Goal: Task Accomplishment & Management: Manage account settings

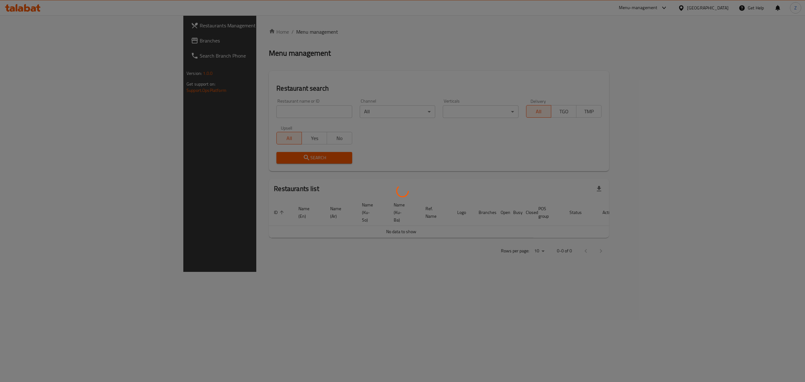
click at [269, 111] on div at bounding box center [402, 191] width 805 height 382
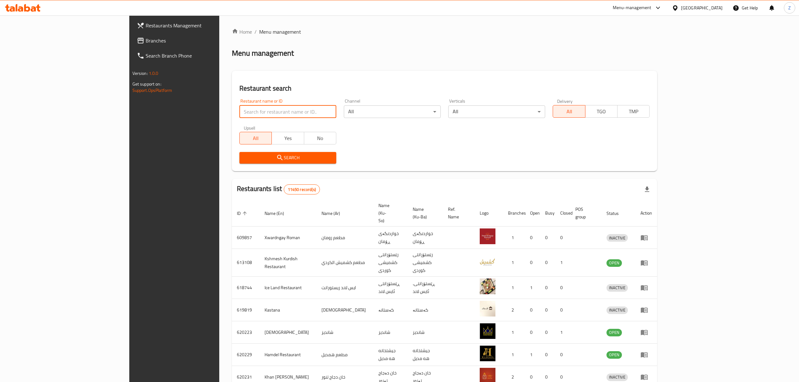
click at [269, 110] on input "search" at bounding box center [287, 111] width 97 height 13
type input "osma"
click button "Search" at bounding box center [287, 158] width 97 height 12
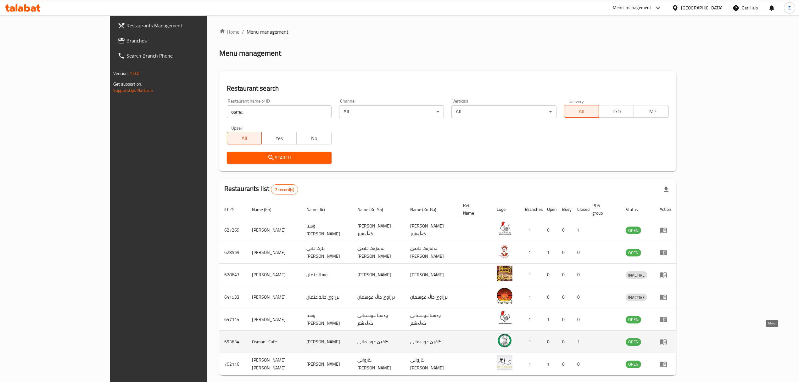
click at [667, 338] on icon "enhanced table" at bounding box center [663, 342] width 8 height 8
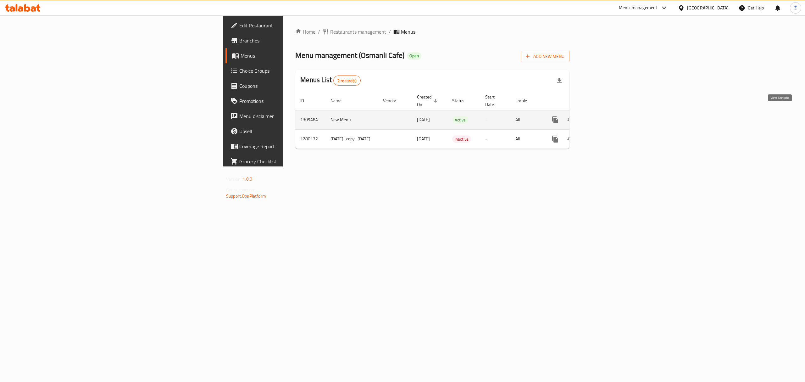
click at [604, 116] on icon "enhanced table" at bounding box center [601, 120] width 8 height 8
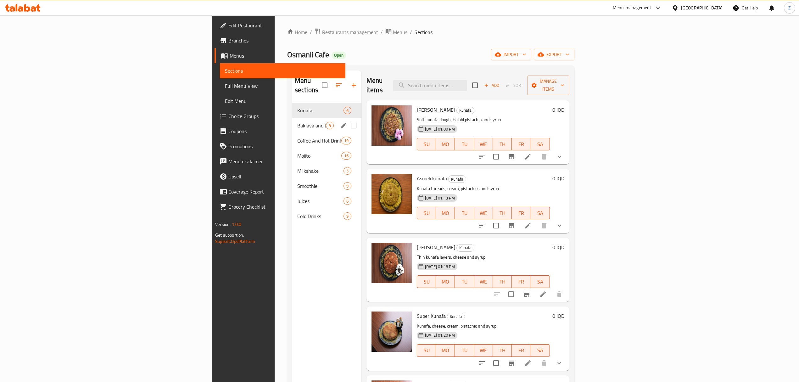
click at [292, 118] on div "Baklava and Desserts 9" at bounding box center [326, 125] width 69 height 15
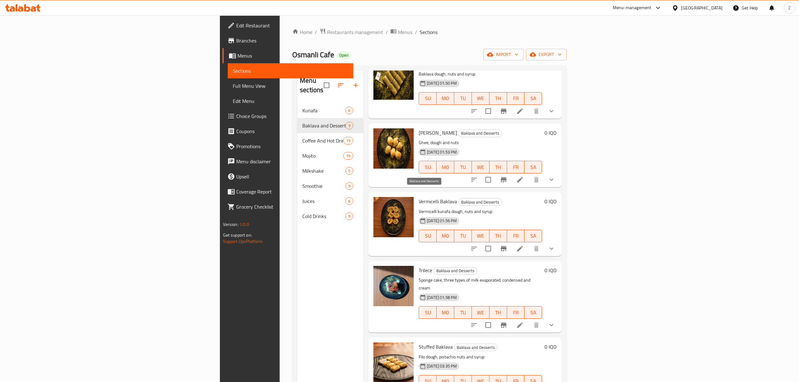
scroll to position [88, 0]
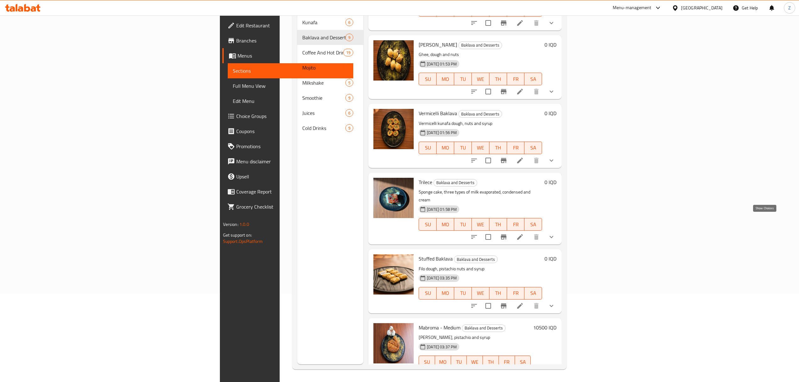
click at [555, 233] on icon "show more" at bounding box center [551, 237] width 8 height 8
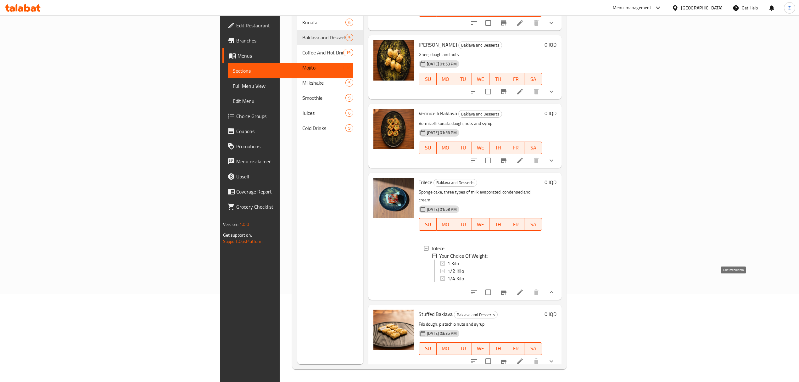
click at [523, 288] on icon at bounding box center [520, 292] width 8 height 8
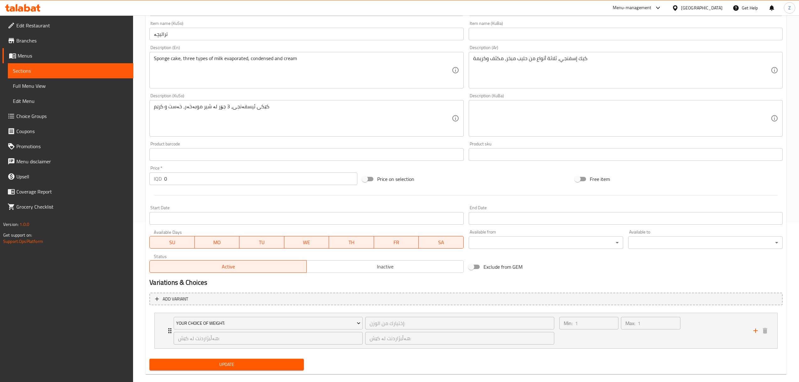
scroll to position [170, 0]
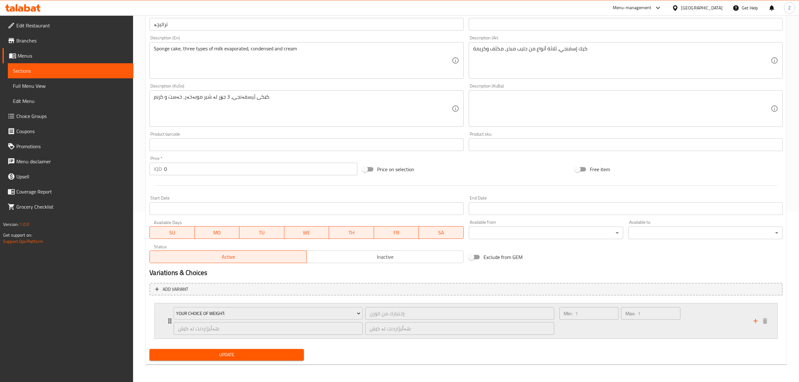
click at [173, 323] on div "هەڵبژاردنت لە کێش: ​" at bounding box center [267, 328] width 191 height 15
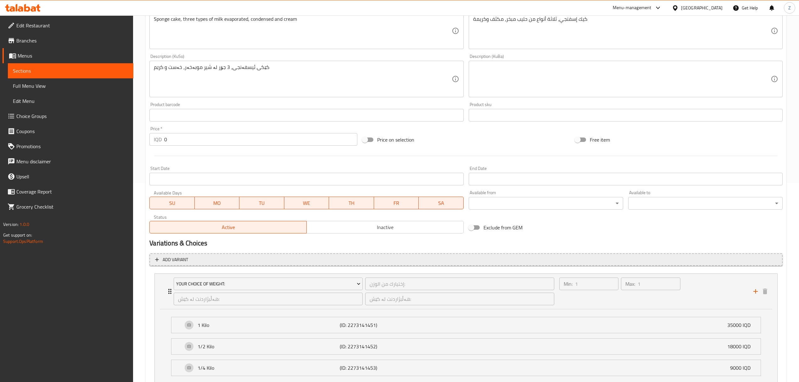
scroll to position [247, 0]
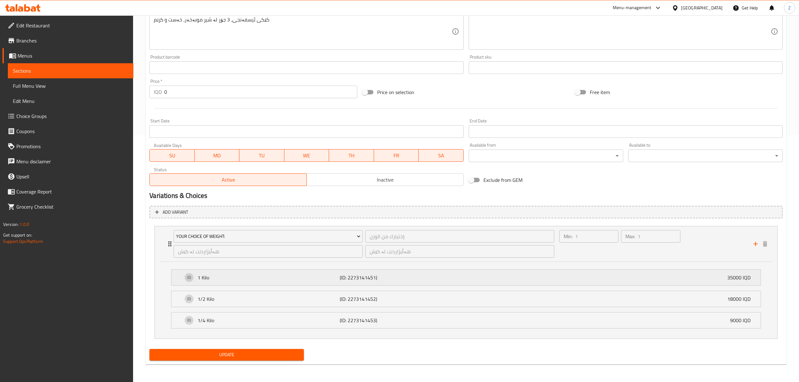
click at [318, 275] on p "1 Kilo" at bounding box center [268, 278] width 142 height 8
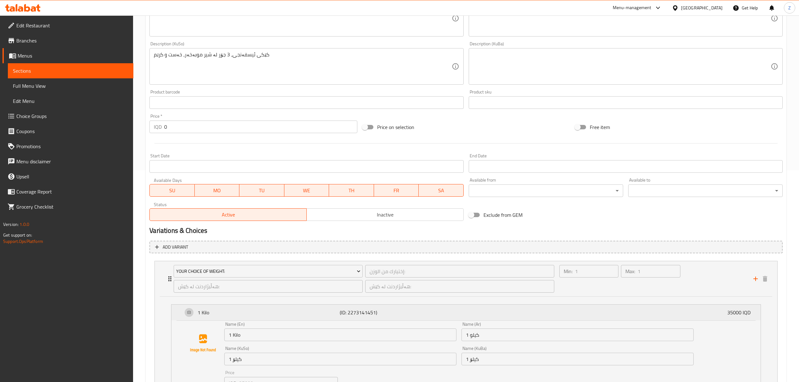
scroll to position [0, 0]
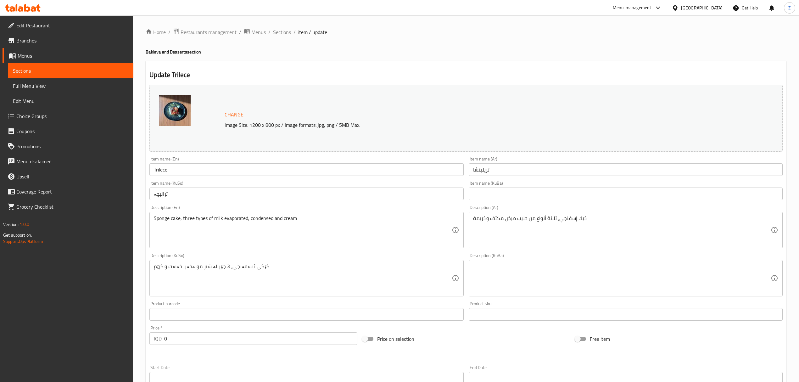
click at [158, 170] on input "Trilece" at bounding box center [306, 169] width 314 height 13
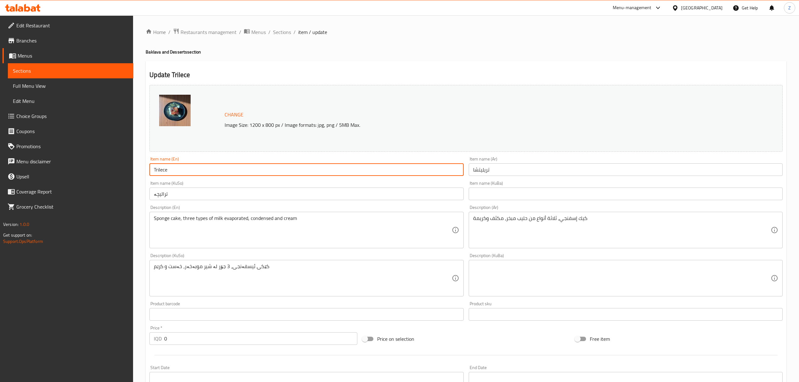
click at [158, 170] on input "Trilece" at bounding box center [306, 169] width 314 height 13
click at [282, 33] on span "Sections" at bounding box center [282, 32] width 18 height 8
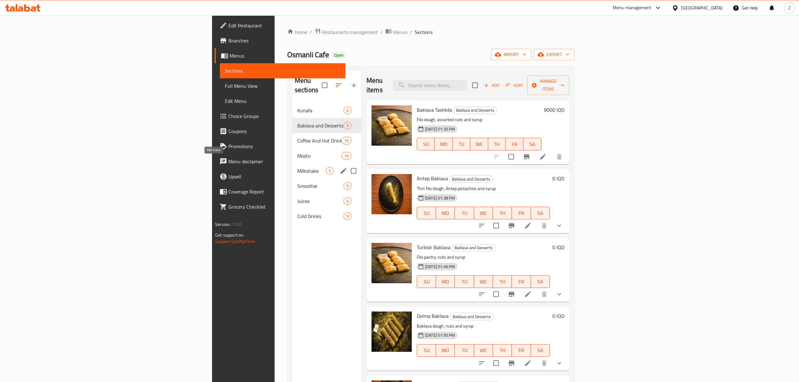
click at [297, 167] on span "Milkshake" at bounding box center [311, 171] width 29 height 8
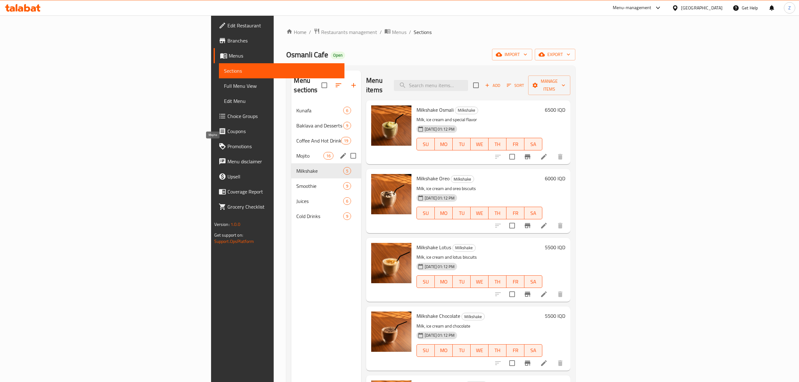
click at [296, 152] on span "Mojito" at bounding box center [309, 156] width 27 height 8
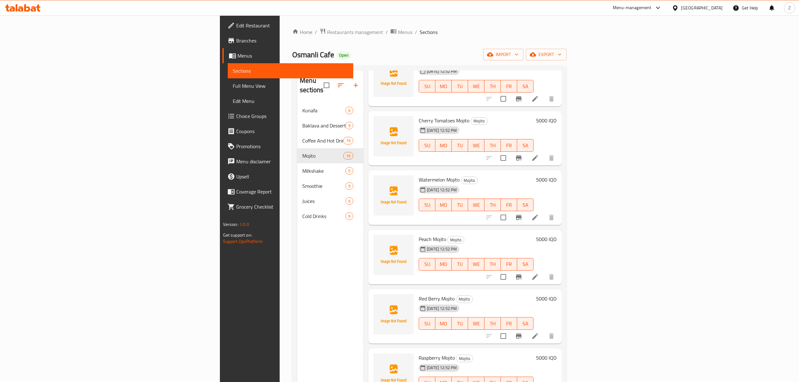
scroll to position [88, 0]
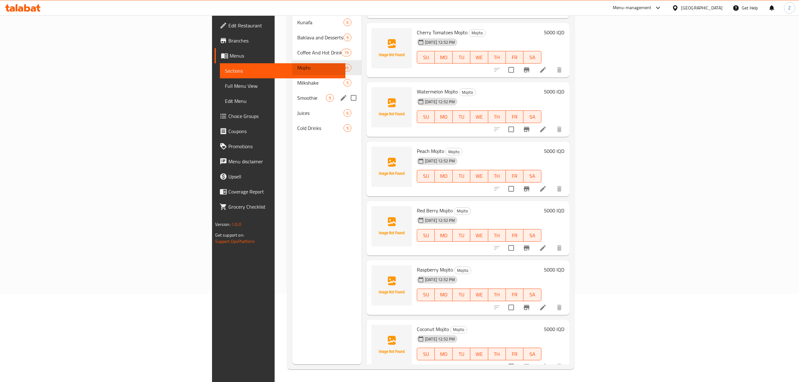
click at [292, 92] on div "Smoothie 9" at bounding box center [326, 97] width 69 height 15
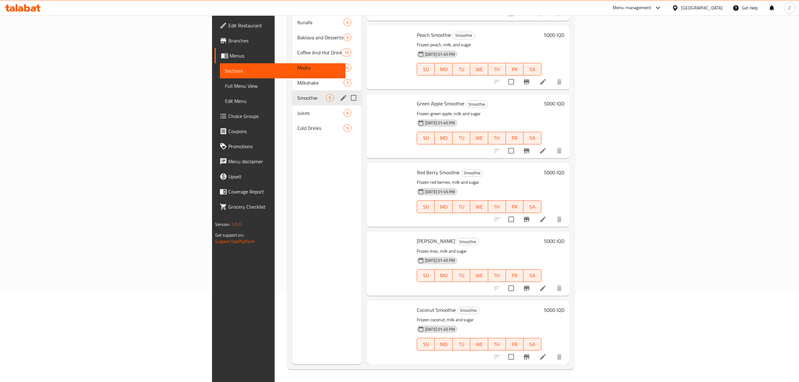
scroll to position [252, 0]
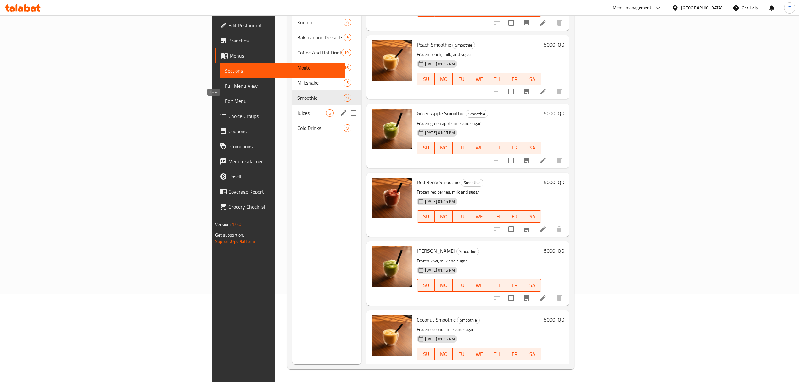
click at [297, 109] on span "Juices" at bounding box center [311, 113] width 29 height 8
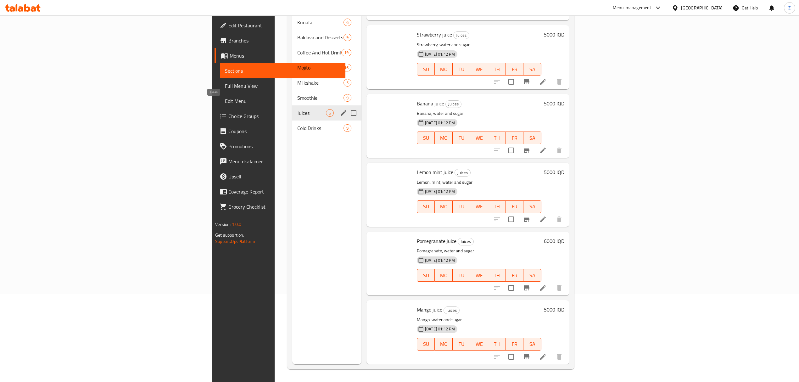
scroll to position [46, 0]
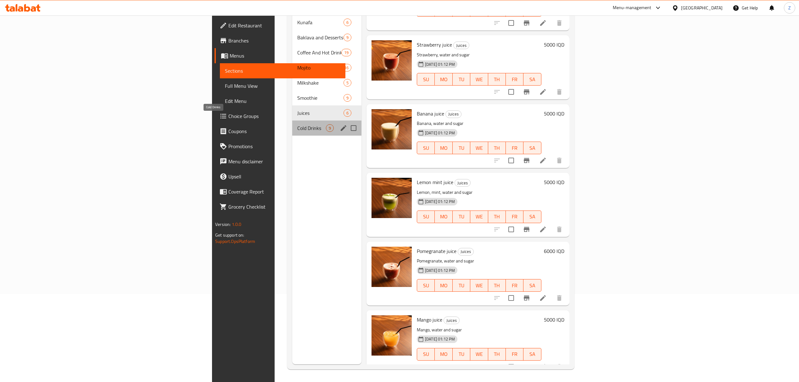
click at [297, 124] on span "Cold Drinks" at bounding box center [311, 128] width 29 height 8
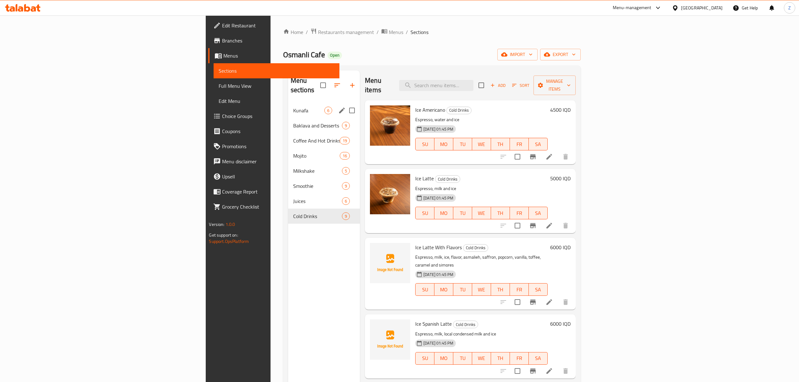
click at [293, 107] on span "Kunafa" at bounding box center [308, 111] width 31 height 8
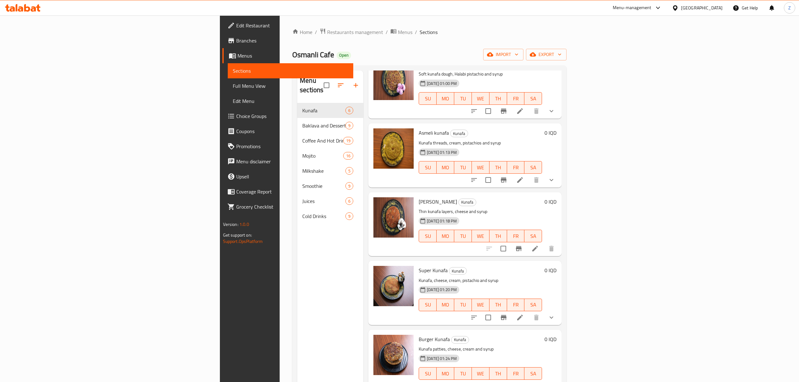
scroll to position [0, 0]
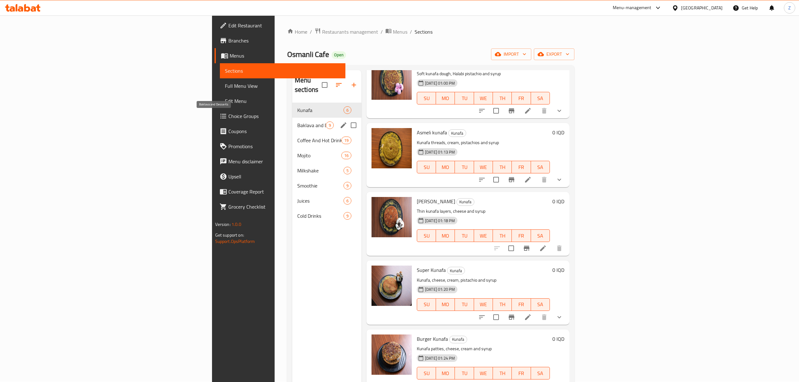
click at [297, 121] on span "Baklava and Desserts" at bounding box center [311, 125] width 29 height 8
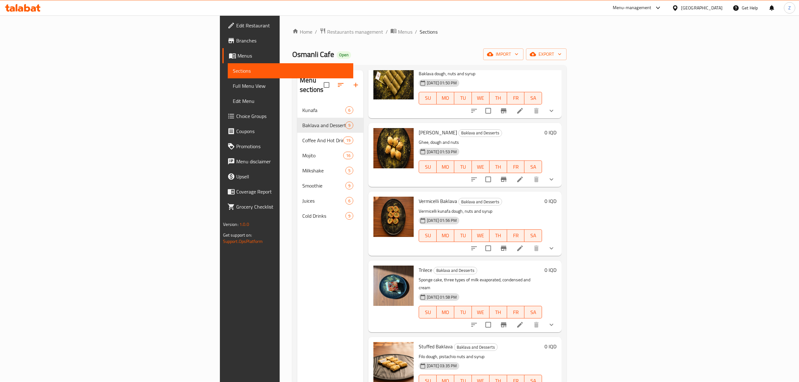
scroll to position [88, 0]
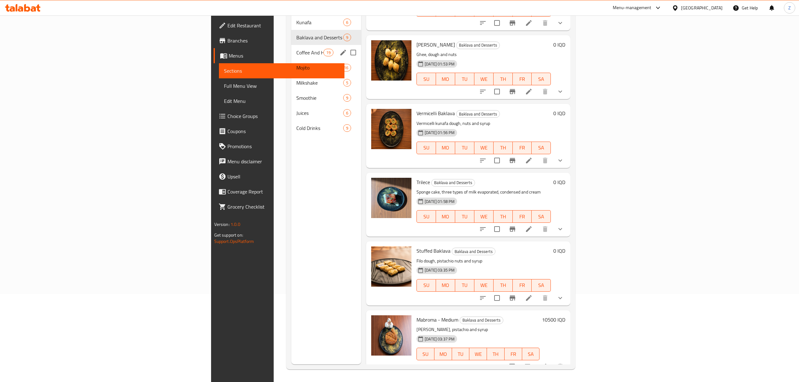
click at [291, 47] on div "Coffee And Hot Drinks 19" at bounding box center [326, 52] width 70 height 15
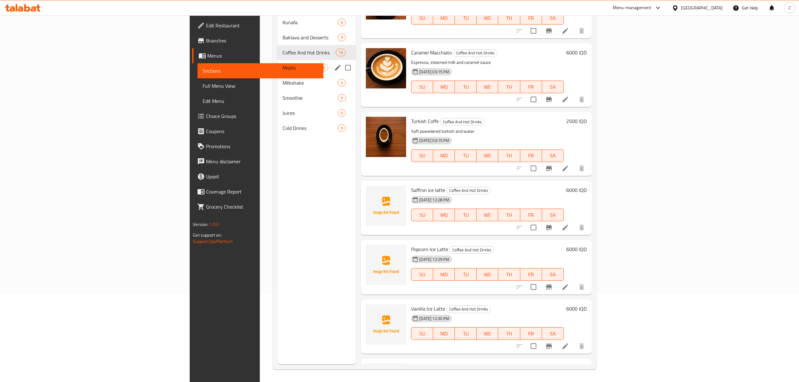
click at [282, 64] on span "Mojito" at bounding box center [300, 68] width 36 height 8
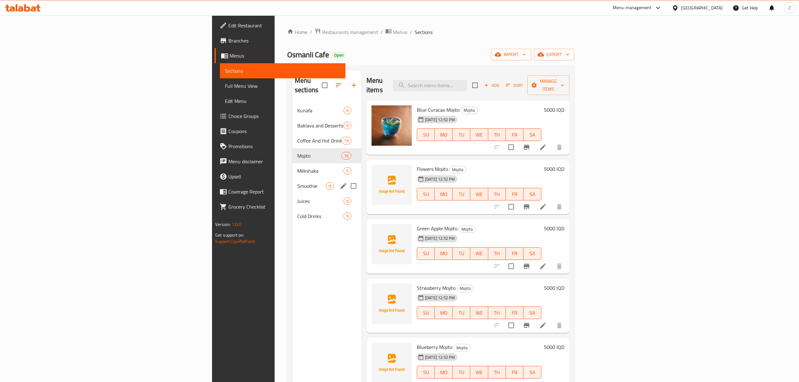
click at [297, 182] on span "Smoothie" at bounding box center [311, 186] width 29 height 8
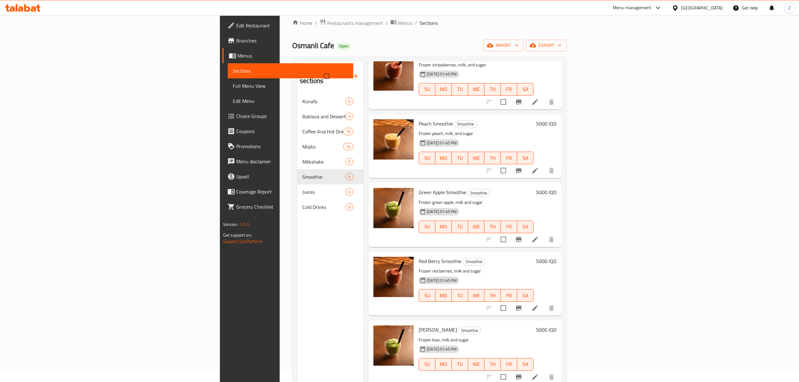
scroll to position [88, 0]
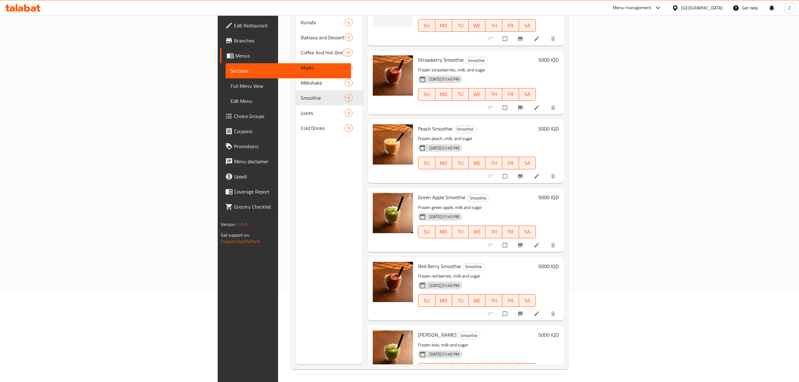
scroll to position [252, 0]
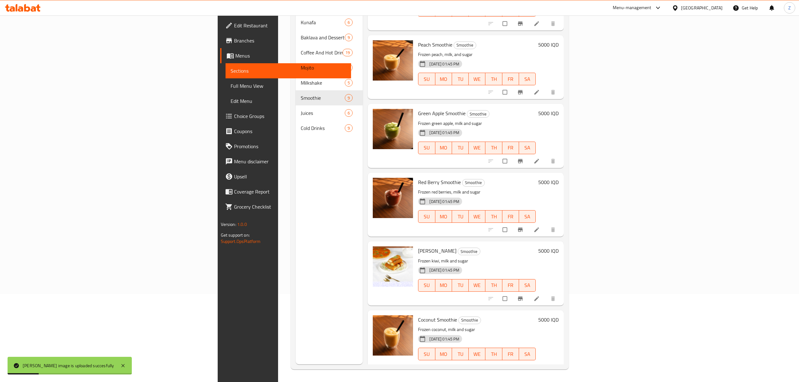
drag, startPoint x: 364, startPoint y: 231, endPoint x: 376, endPoint y: 226, distance: 13.3
drag, startPoint x: 376, startPoint y: 226, endPoint x: 345, endPoint y: 239, distance: 34.1
click at [42, 0] on html "​ Menu-management Iraq Get Help Z Edit Restaurant Branches Menus Sections Full …" at bounding box center [399, 103] width 799 height 382
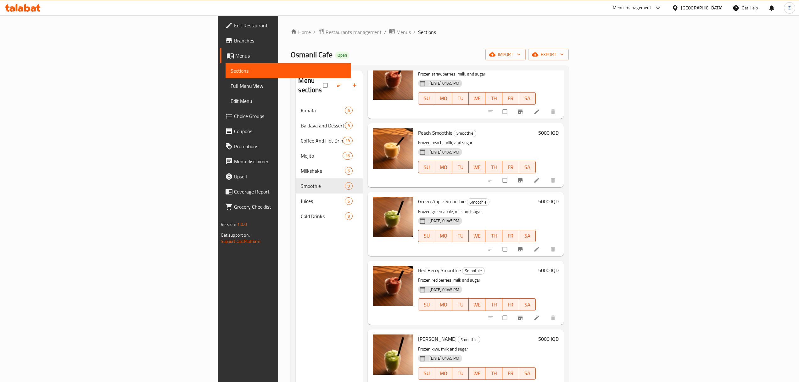
scroll to position [88, 0]
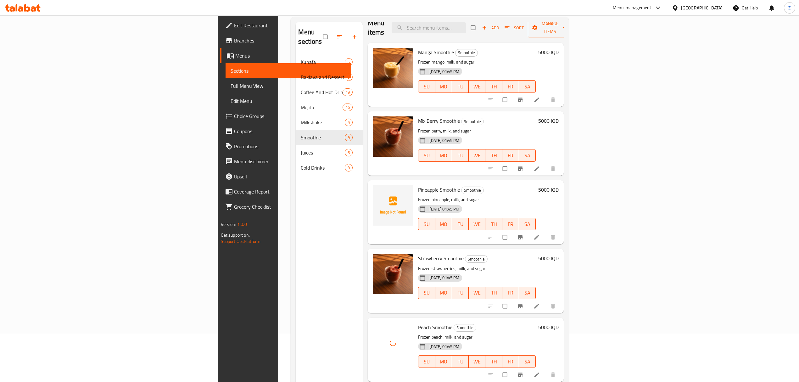
scroll to position [9, 0]
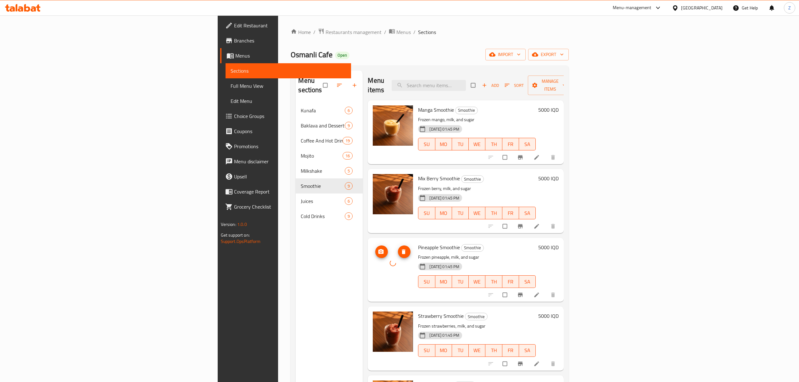
drag, startPoint x: 340, startPoint y: 250, endPoint x: 336, endPoint y: 256, distance: 7.2
click at [373, 256] on div at bounding box center [393, 263] width 40 height 40
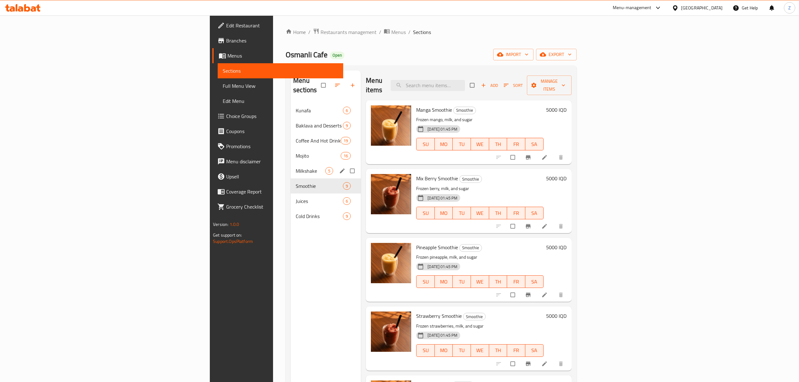
click at [290, 166] on div "Milkshake 5" at bounding box center [325, 170] width 70 height 15
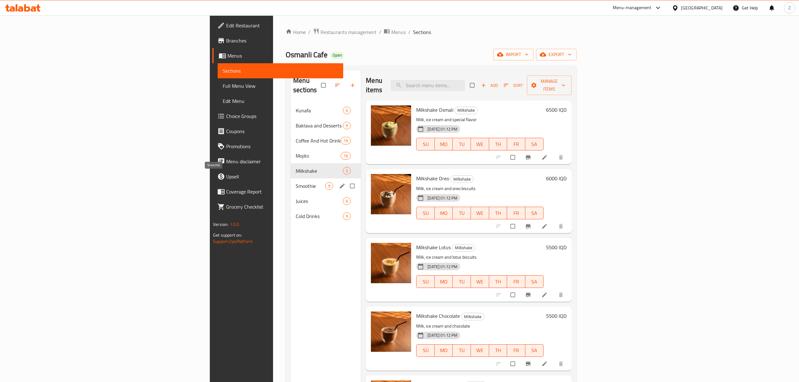
click at [296, 182] on span "Smoothie" at bounding box center [311, 186] width 30 height 8
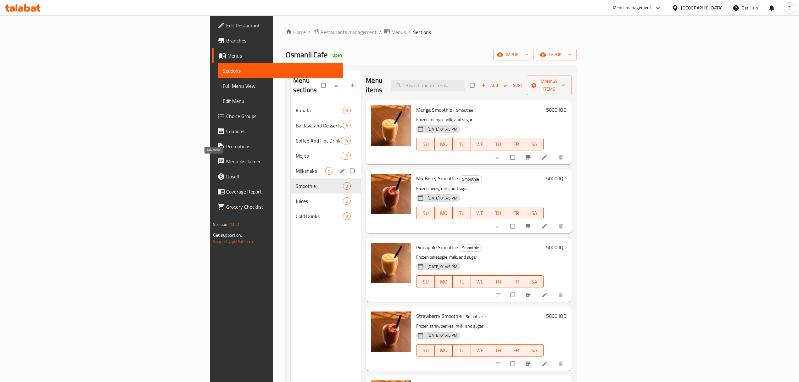
click at [296, 167] on span "Milkshake" at bounding box center [311, 171] width 30 height 8
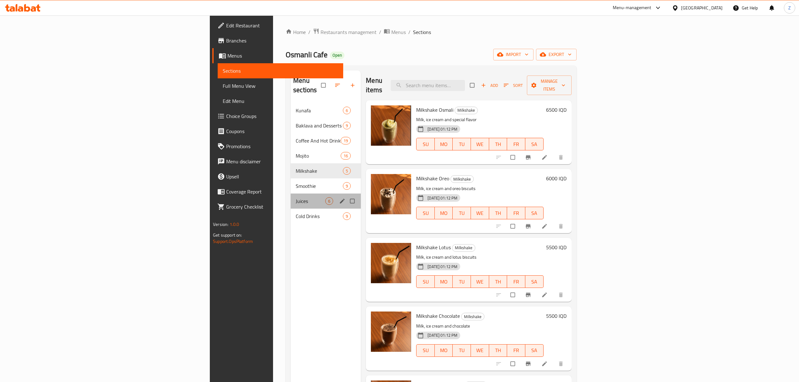
click at [290, 197] on div "Juices 6" at bounding box center [325, 200] width 70 height 15
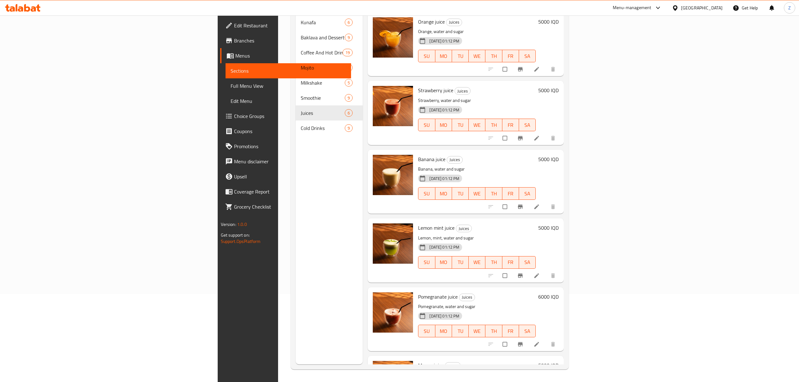
scroll to position [46, 0]
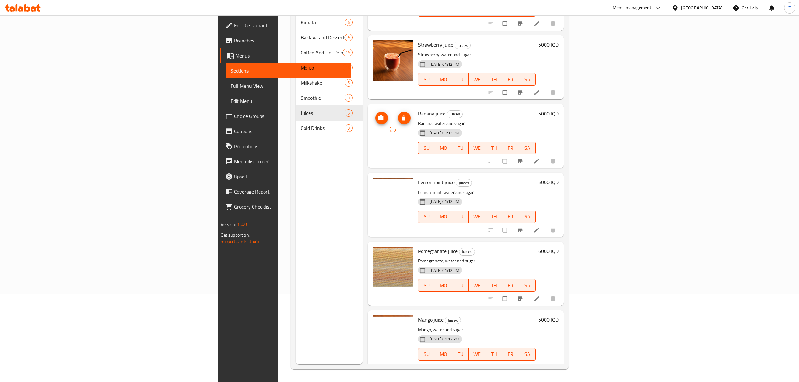
drag, startPoint x: 337, startPoint y: 129, endPoint x: 337, endPoint y: 125, distance: 3.5
click at [373, 125] on div at bounding box center [393, 129] width 40 height 40
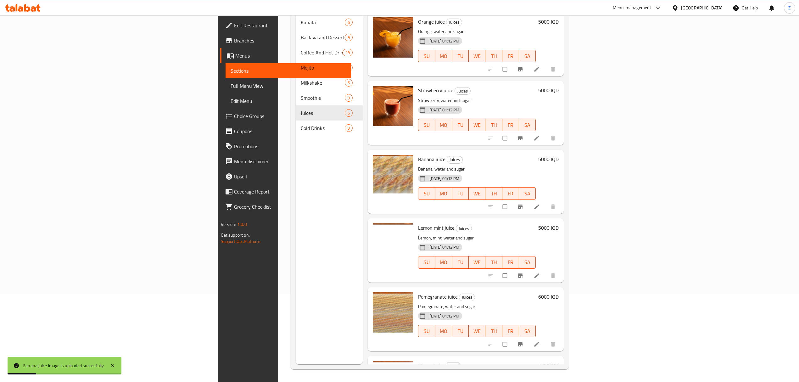
scroll to position [0, 0]
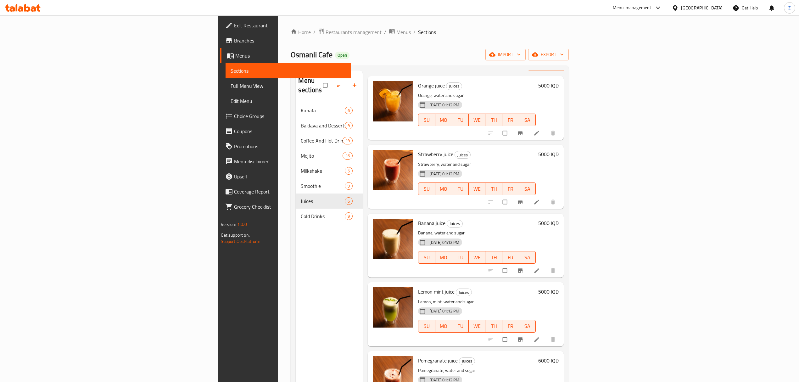
scroll to position [46, 0]
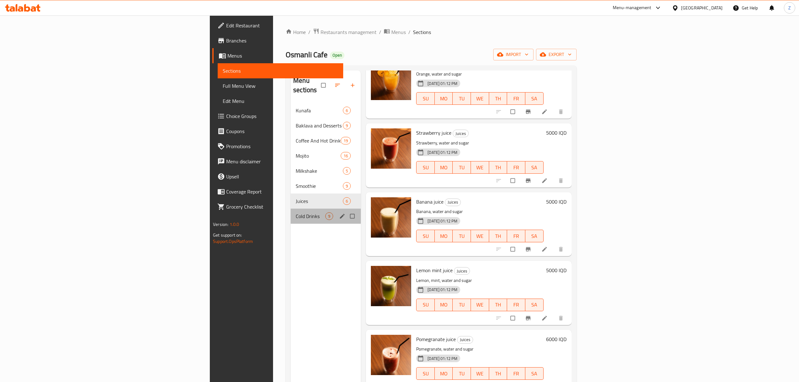
click at [290, 211] on div "Cold Drinks 9" at bounding box center [325, 215] width 70 height 15
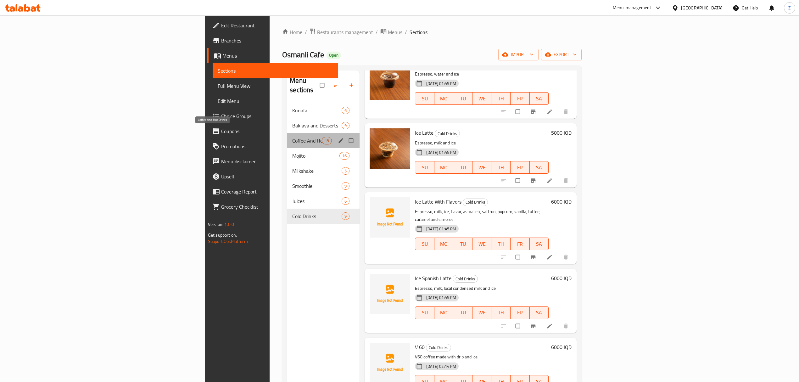
click at [292, 137] on span "Coffee And Hot Drinks" at bounding box center [307, 141] width 30 height 8
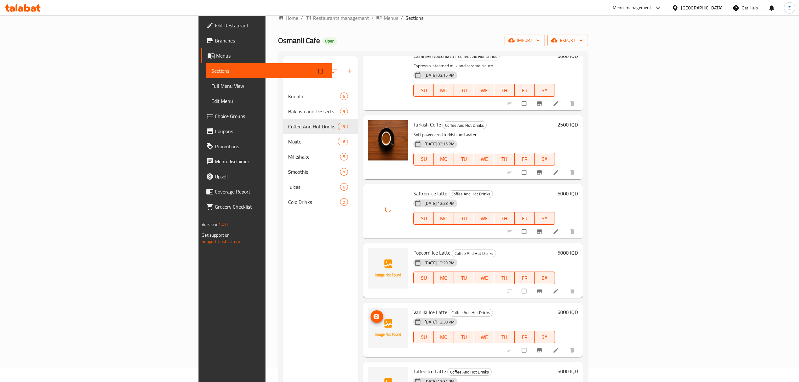
scroll to position [323, 0]
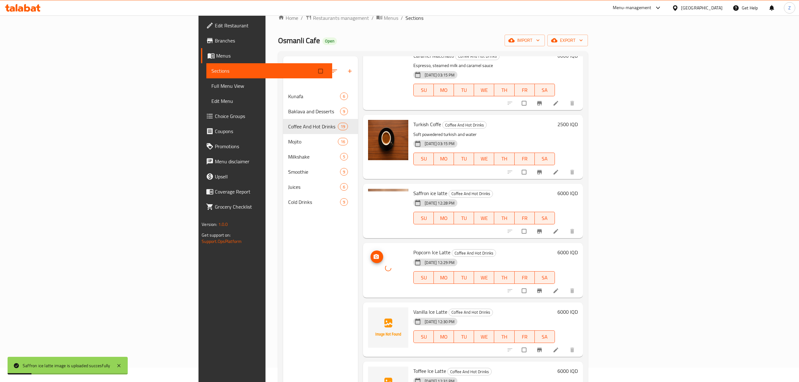
click at [384, 264] on icon at bounding box center [387, 267] width 7 height 7
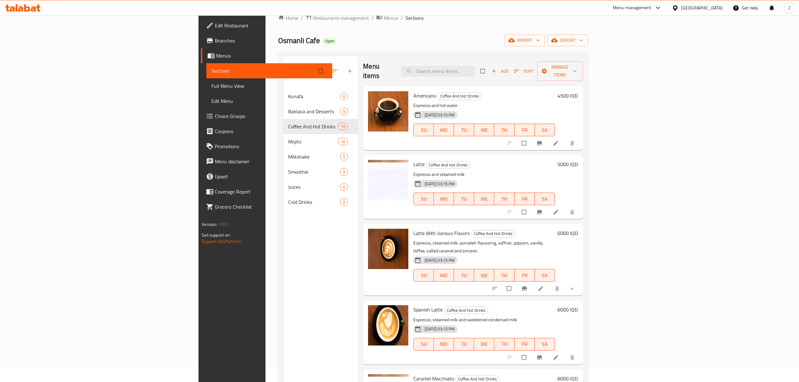
scroll to position [0, 0]
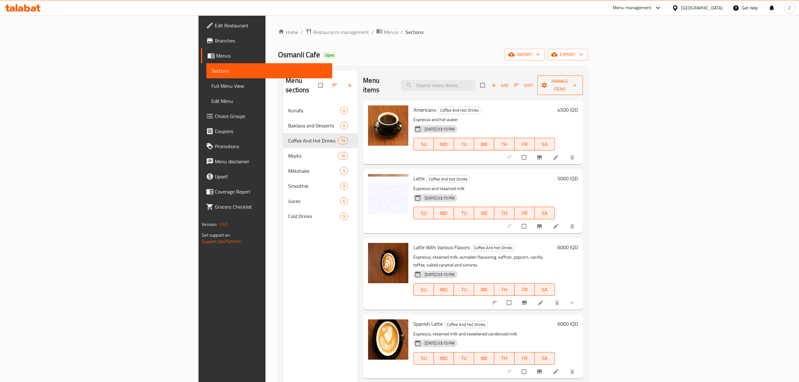
click at [577, 84] on span "Manage items" at bounding box center [559, 85] width 35 height 16
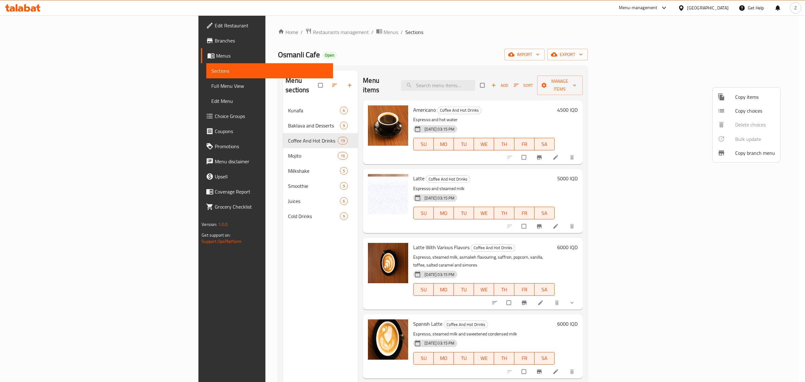
click at [643, 55] on div at bounding box center [402, 191] width 805 height 382
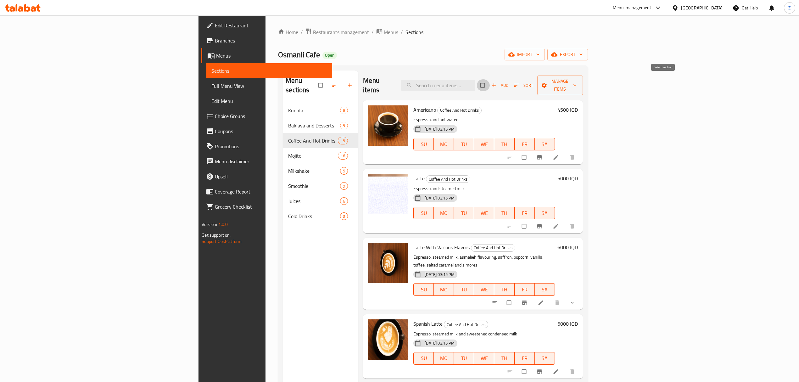
click at [489, 80] on input "checkbox" at bounding box center [482, 85] width 13 height 12
checkbox input "true"
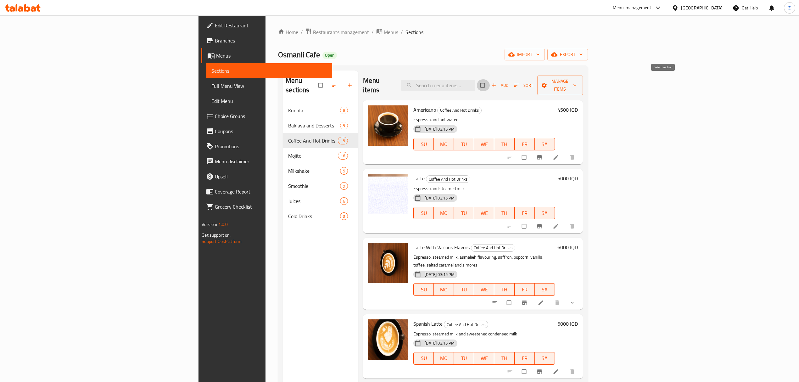
checkbox input "true"
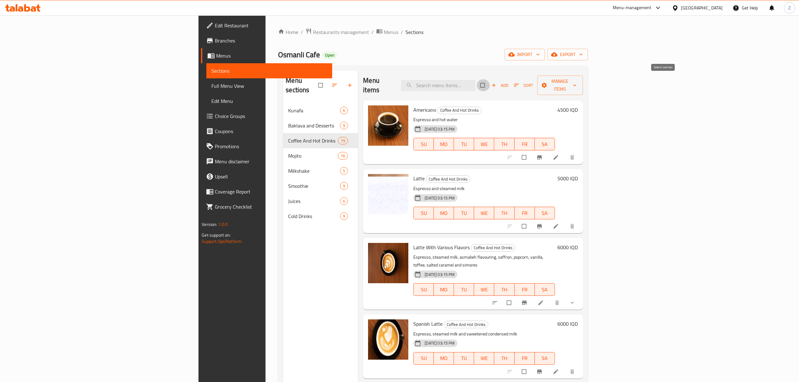
checkbox input "true"
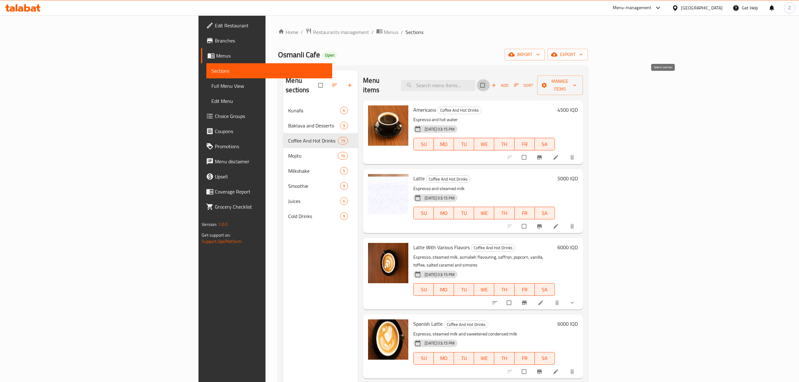
checkbox input "true"
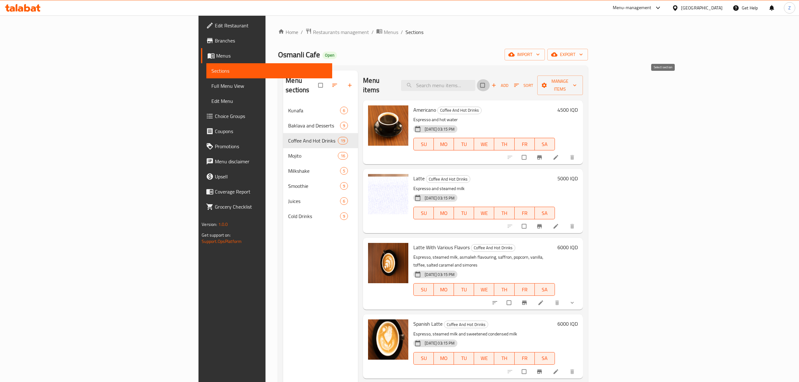
checkbox input "true"
click at [531, 151] on input "checkbox" at bounding box center [524, 157] width 13 height 12
checkbox input "false"
click at [531, 220] on input "checkbox" at bounding box center [524, 226] width 13 height 12
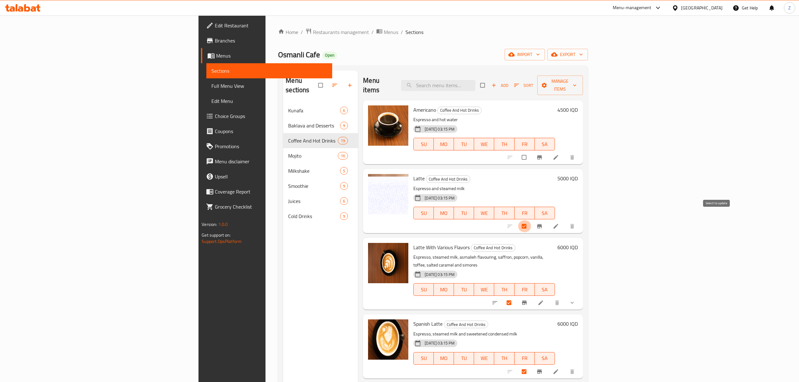
checkbox input "false"
click at [516, 296] on input "checkbox" at bounding box center [509, 302] width 13 height 12
checkbox input "false"
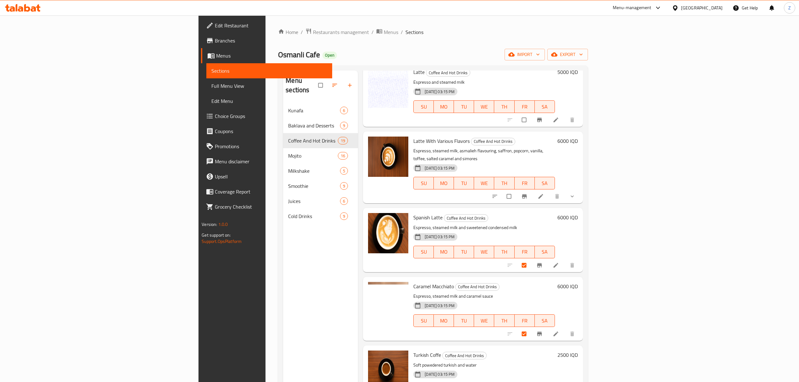
scroll to position [108, 0]
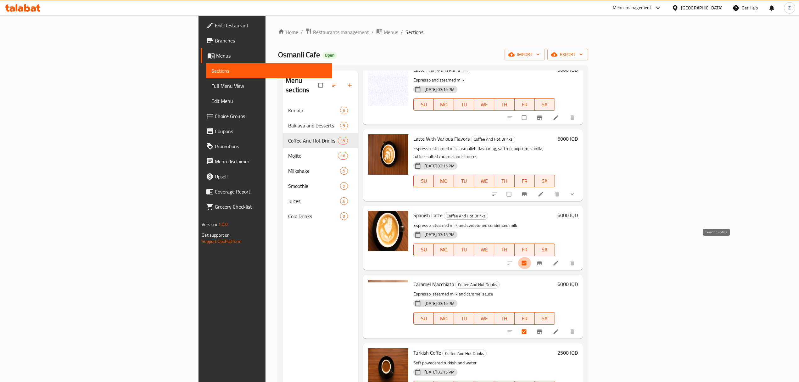
click at [531, 257] on input "checkbox" at bounding box center [524, 263] width 13 height 12
checkbox input "false"
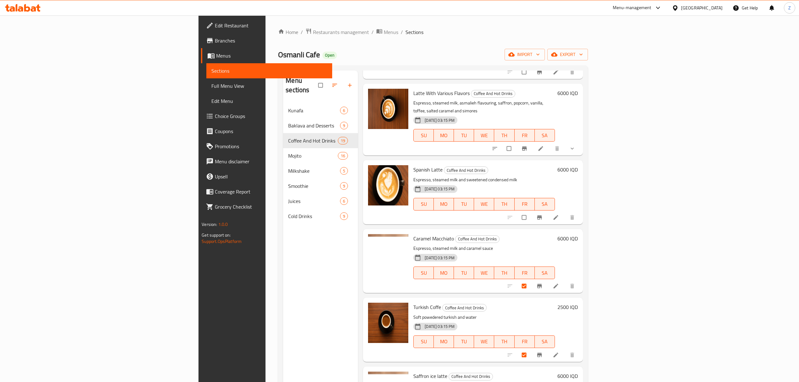
scroll to position [155, 0]
click at [531, 279] on input "checkbox" at bounding box center [524, 285] width 13 height 12
checkbox input "false"
click at [547, 347] on button "Branch-specific-item" at bounding box center [539, 354] width 15 height 14
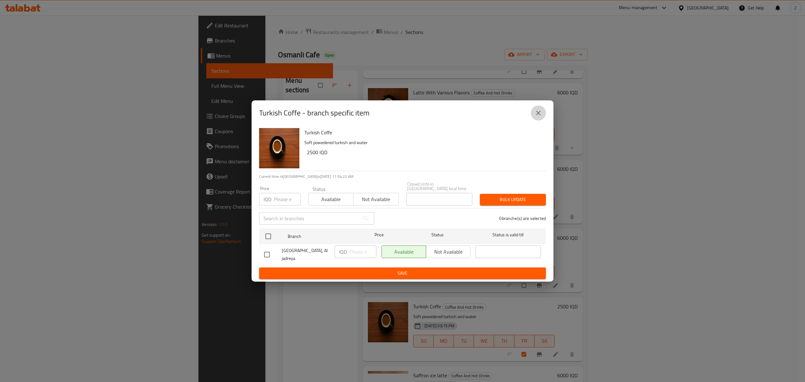
click at [543, 117] on button "close" at bounding box center [538, 112] width 15 height 15
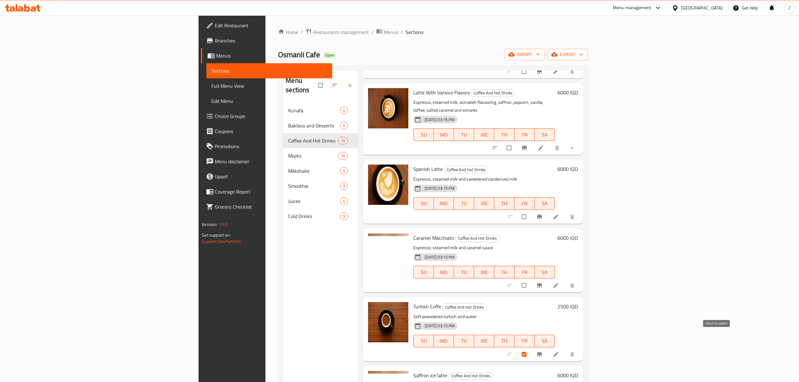
click at [531, 348] on input "checkbox" at bounding box center [524, 354] width 13 height 12
checkbox input "false"
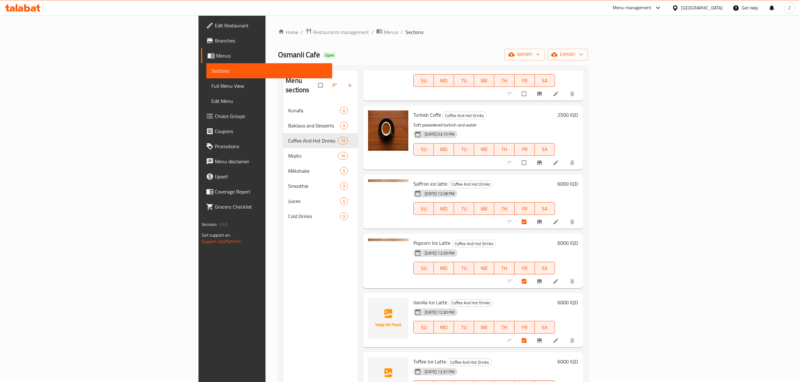
scroll to position [346, 0]
click at [531, 215] on input "checkbox" at bounding box center [524, 221] width 13 height 12
checkbox input "false"
click at [531, 275] on input "checkbox" at bounding box center [524, 281] width 13 height 12
checkbox input "false"
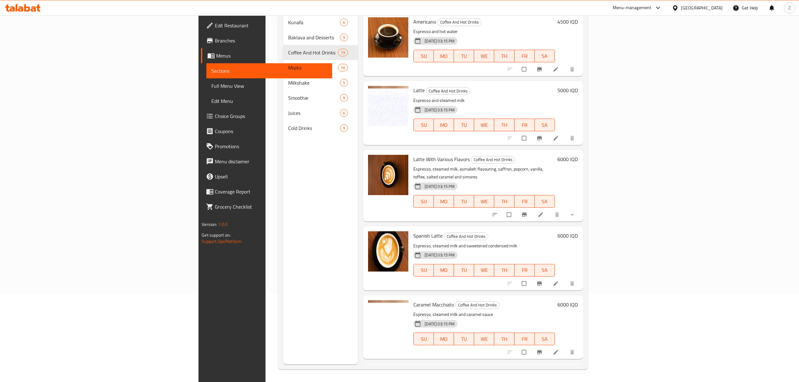
scroll to position [0, 0]
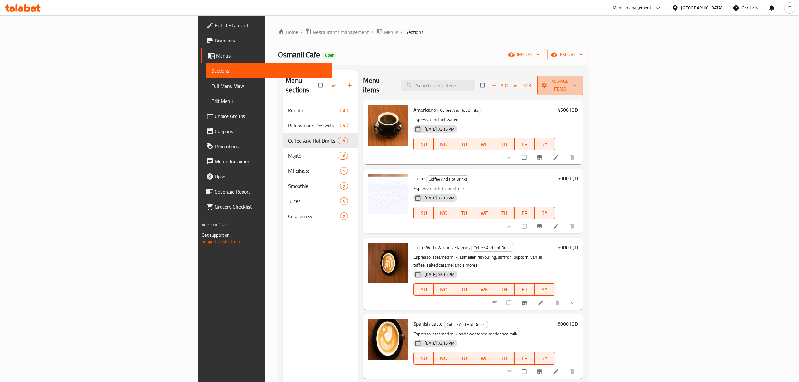
click at [577, 82] on span "Manage items" at bounding box center [559, 85] width 35 height 16
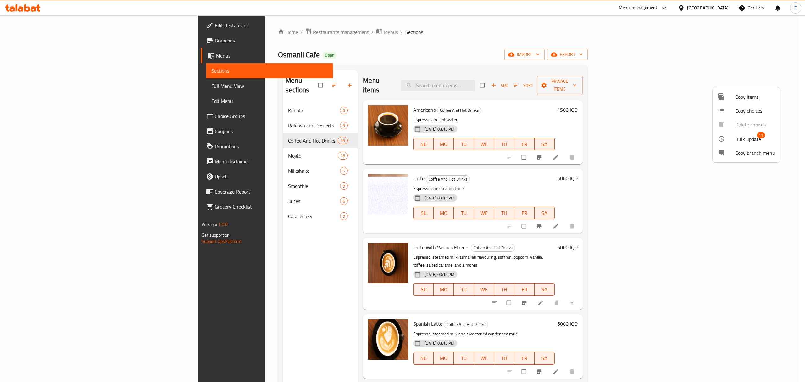
click at [750, 140] on span "Bulk update" at bounding box center [748, 139] width 26 height 8
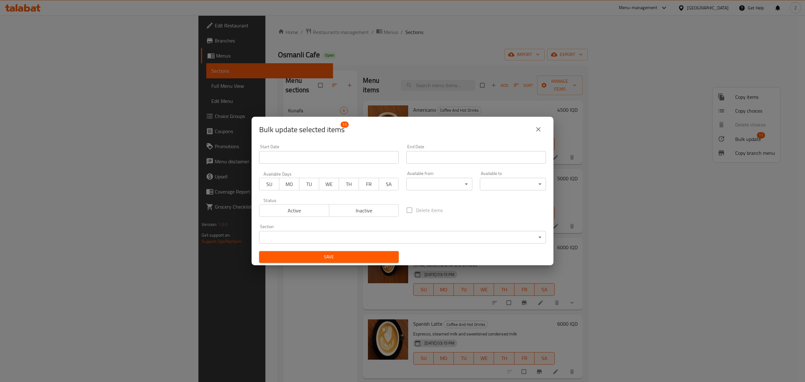
click at [341, 158] on input "Start Date" at bounding box center [329, 157] width 140 height 13
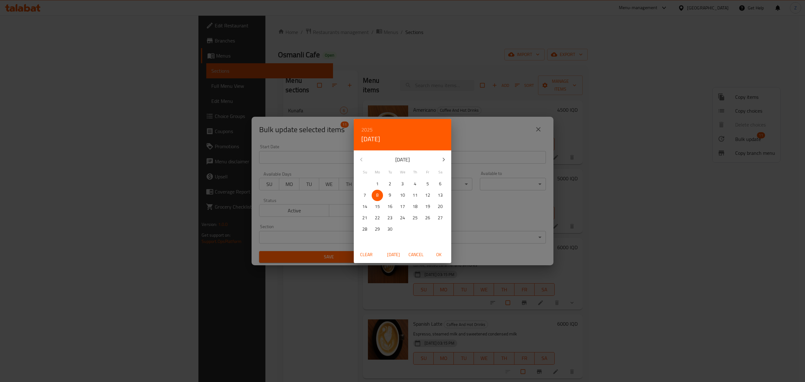
click at [314, 145] on div "2025 Mon, Sep 8 September 2025 Su Mo Tu We Th Fr Sa 31 1 2 3 4 5 6 7 8 9 10 11 …" at bounding box center [402, 191] width 805 height 382
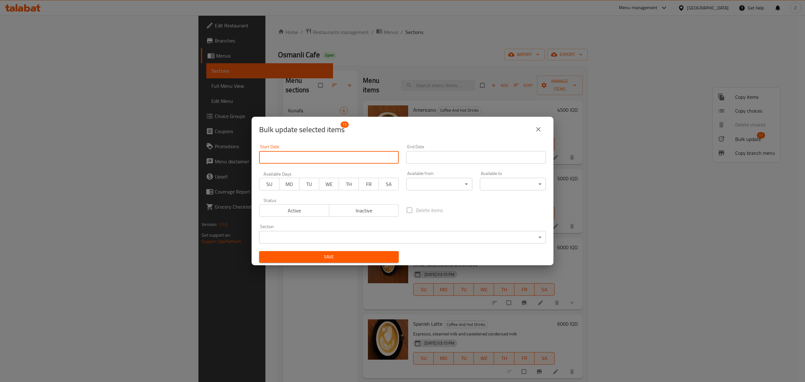
click at [421, 182] on body "​ Menu-management Iraq Get Help Z Edit Restaurant Branches Menus Sections Full …" at bounding box center [402, 198] width 805 height 366
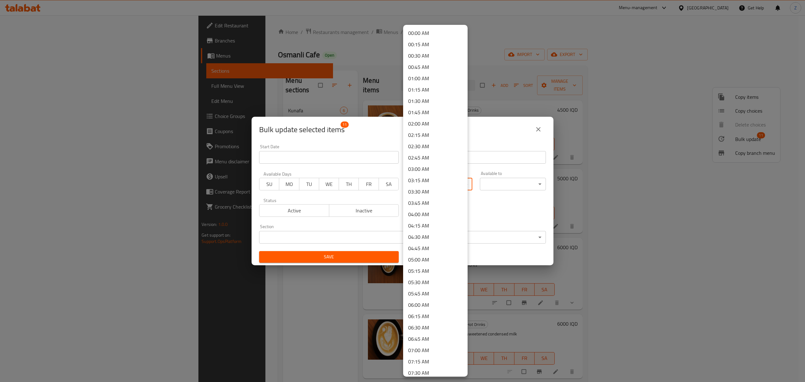
click at [331, 236] on div at bounding box center [402, 191] width 805 height 382
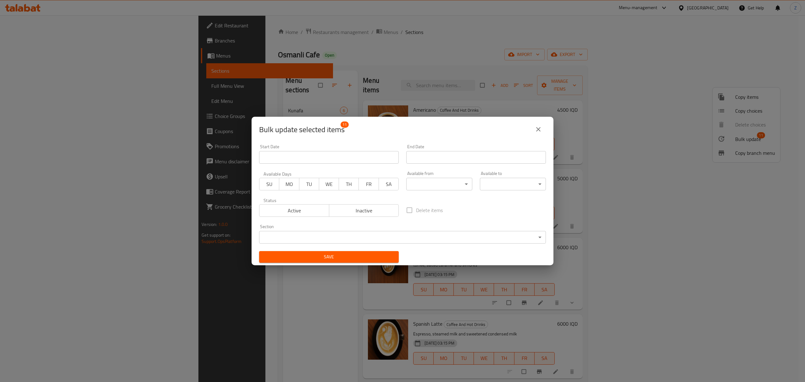
click at [331, 236] on div "00:00 AM 00:15 AM 00:30 AM 00:45 AM 01:00 AM 01:15 AM 01:30 AM 01:45 AM 02:00 A…" at bounding box center [402, 191] width 805 height 382
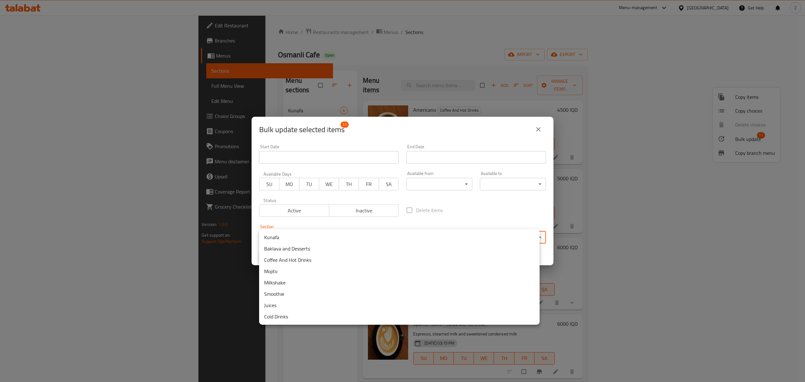
click at [331, 236] on body "​ Menu-management Iraq Get Help Z Edit Restaurant Branches Menus Sections Full …" at bounding box center [402, 198] width 805 height 366
click at [304, 315] on li "Cold Drinks" at bounding box center [399, 316] width 280 height 11
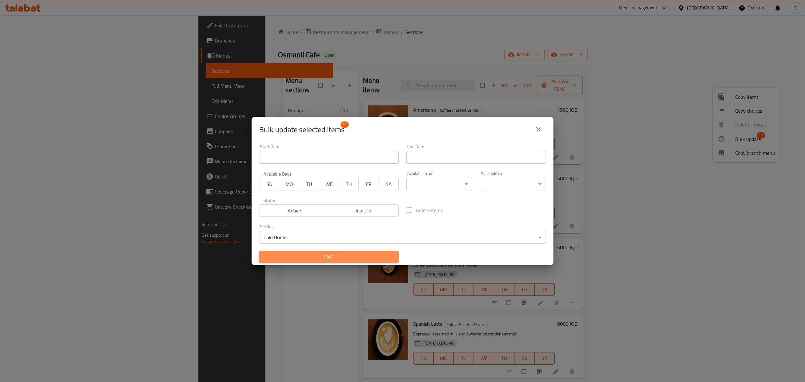
click at [340, 260] on span "Save" at bounding box center [329, 257] width 130 height 8
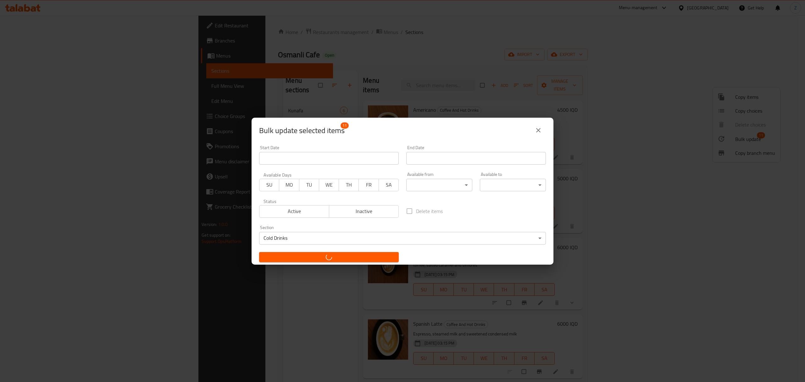
checkbox input "false"
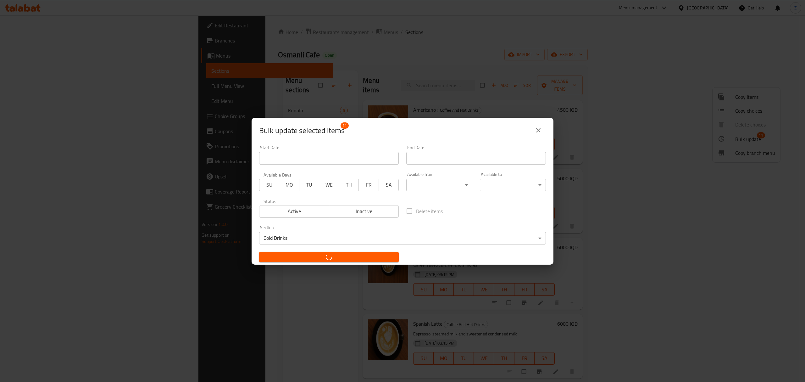
checkbox input "false"
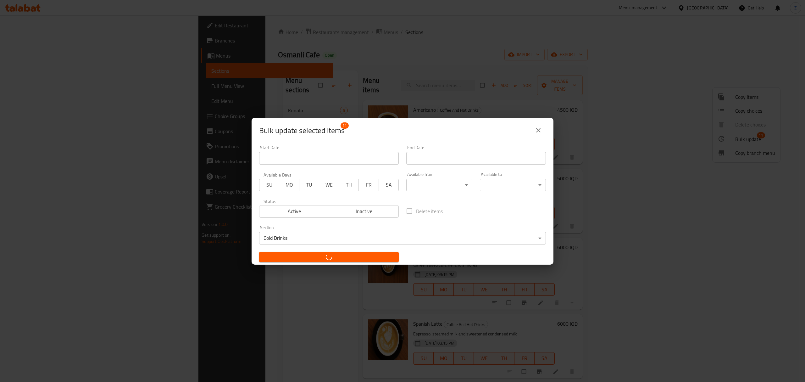
checkbox input "false"
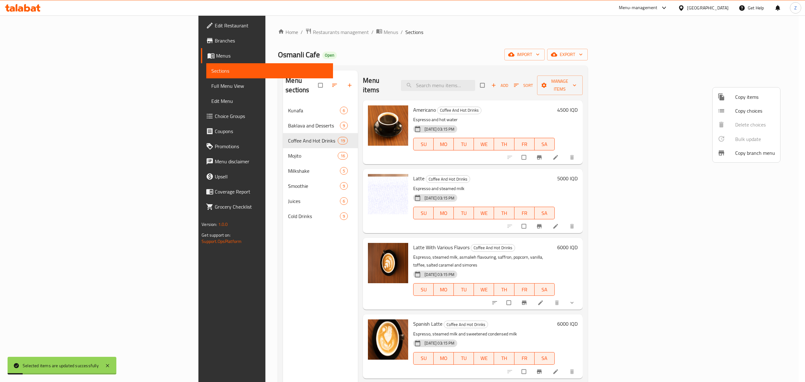
click at [189, 205] on div at bounding box center [402, 191] width 805 height 382
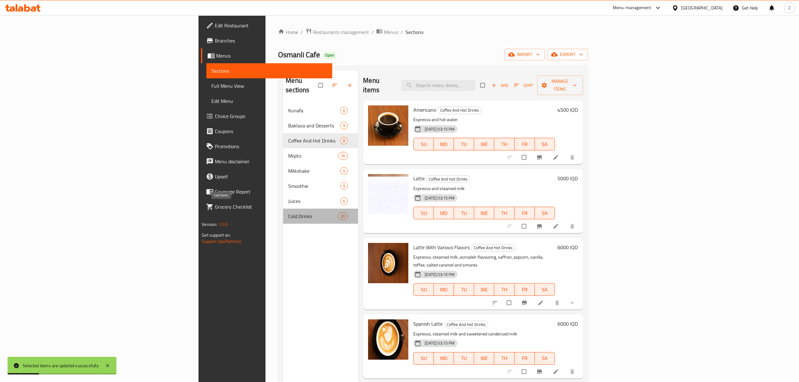
click at [288, 212] on span "Cold Drinks" at bounding box center [313, 216] width 50 height 8
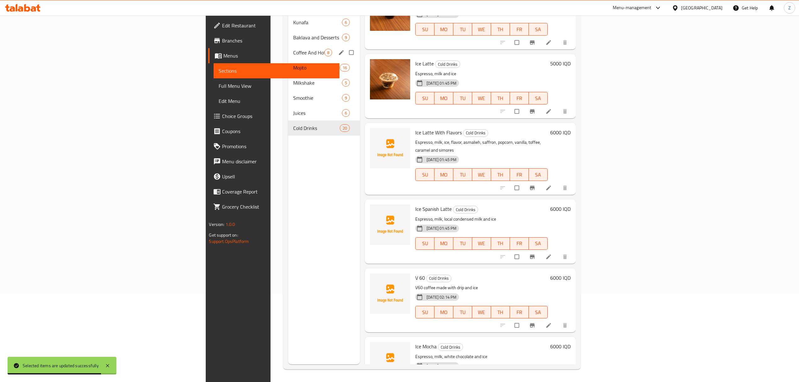
scroll to position [9, 0]
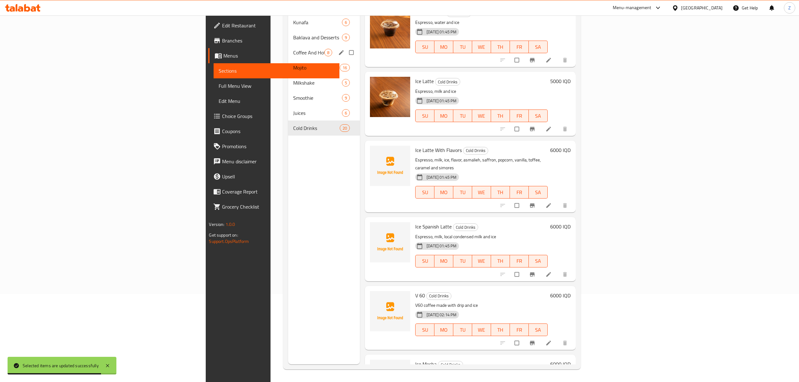
click at [293, 49] on span "Coffee And Hot Drinks" at bounding box center [308, 53] width 31 height 8
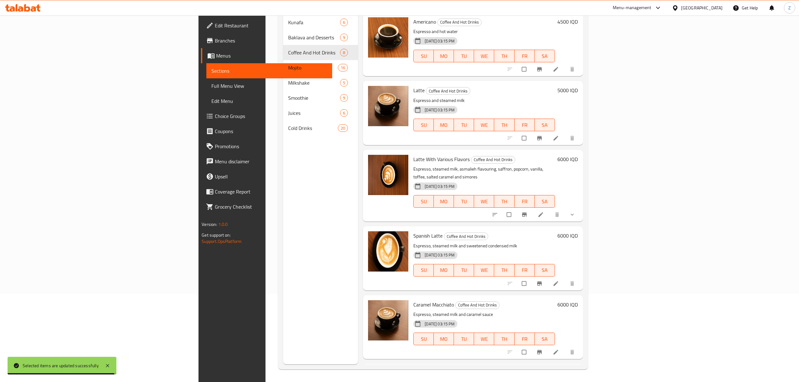
scroll to position [164, 0]
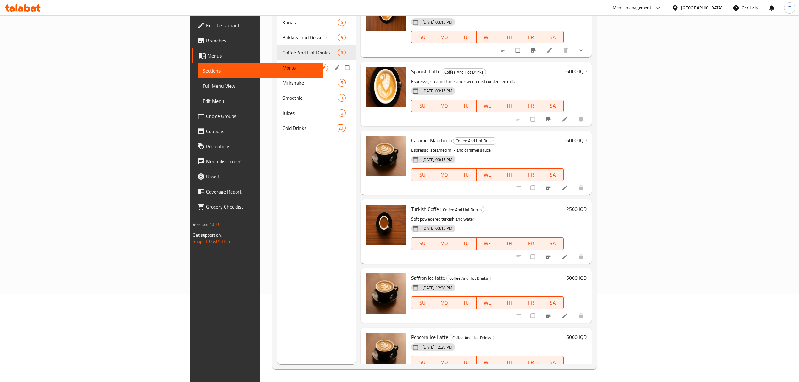
click at [277, 63] on div "Mojito 16" at bounding box center [316, 67] width 79 height 15
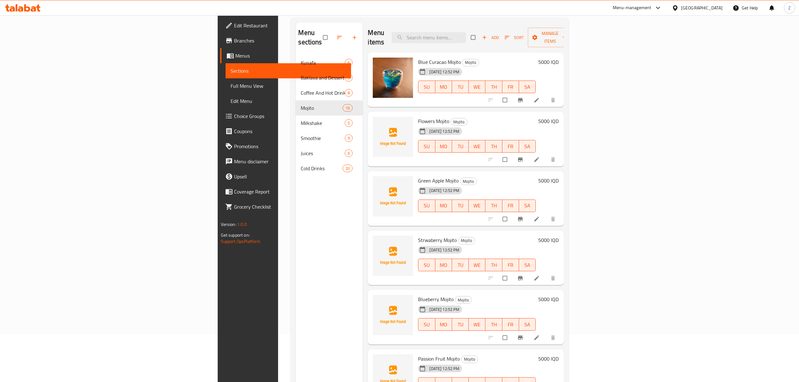
scroll to position [4, 0]
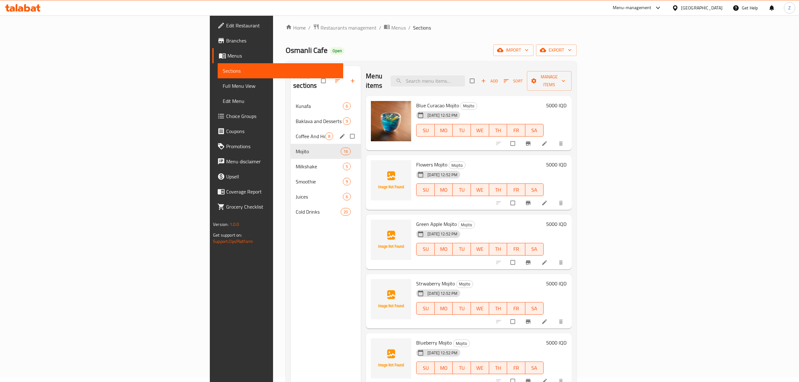
drag, startPoint x: 185, startPoint y: 124, endPoint x: 234, endPoint y: 145, distance: 53.0
click at [296, 132] on span "Coffee And Hot Drinks" at bounding box center [311, 136] width 30 height 8
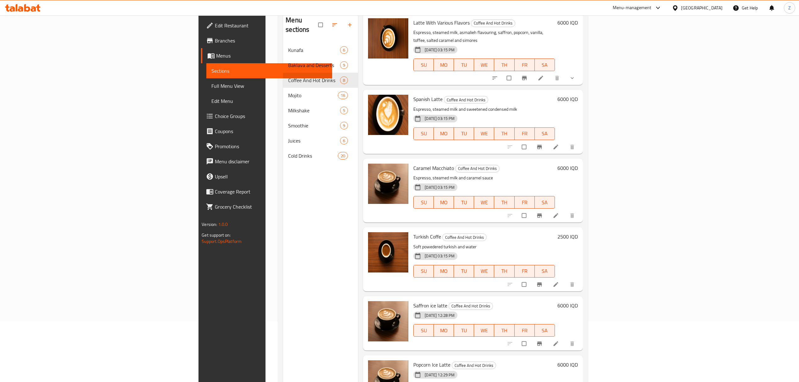
scroll to position [88, 0]
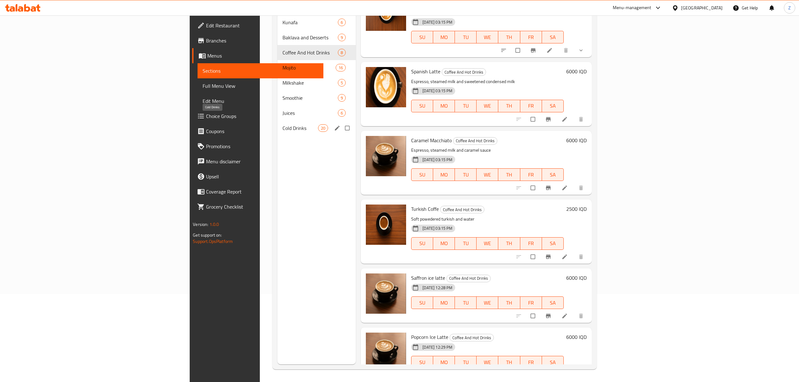
click at [282, 124] on span "Cold Drinks" at bounding box center [300, 128] width 36 height 8
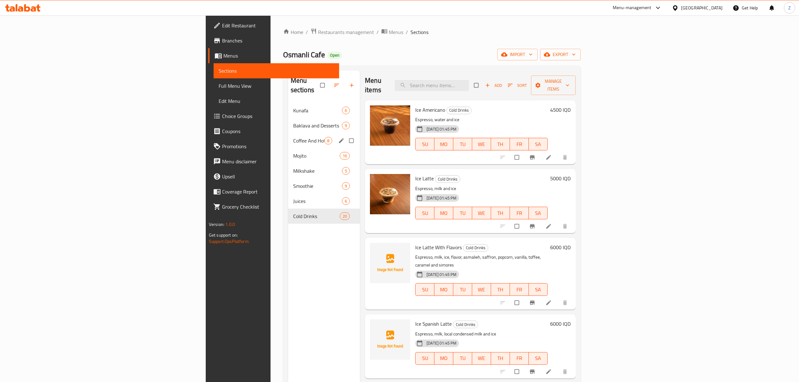
click at [288, 137] on div "Coffee And Hot Drinks 8" at bounding box center [324, 140] width 72 height 15
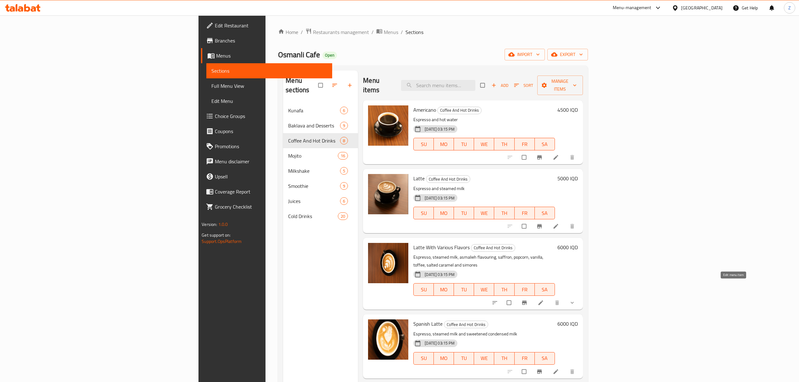
click at [544, 299] on icon at bounding box center [540, 302] width 6 height 6
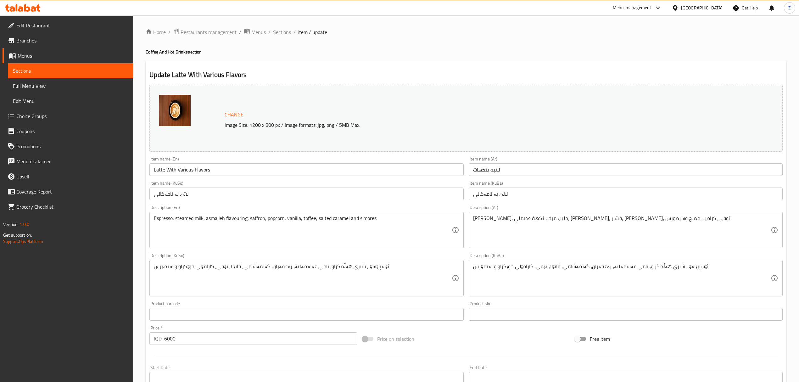
scroll to position [170, 0]
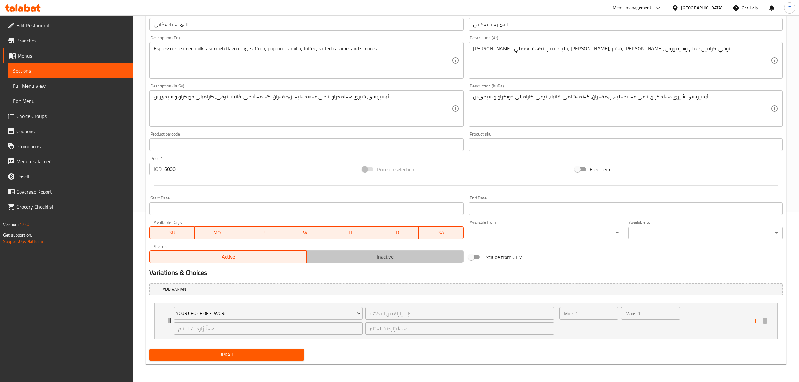
click at [381, 255] on span "Inactive" at bounding box center [385, 256] width 152 height 9
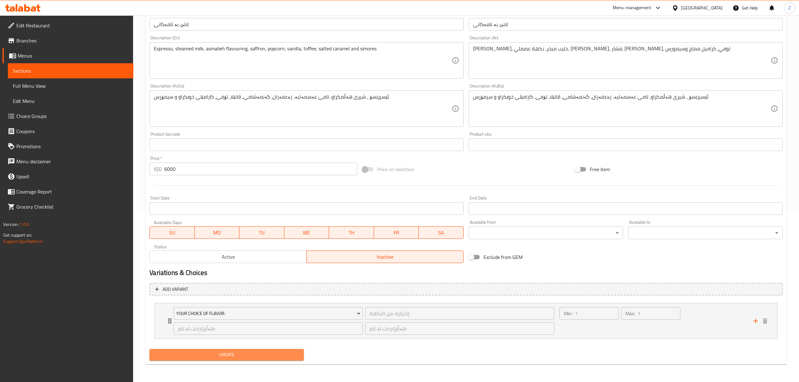
click at [258, 357] on span "Update" at bounding box center [226, 355] width 144 height 8
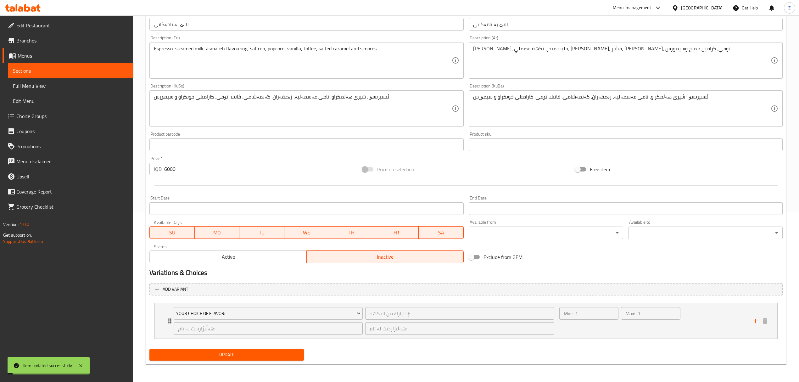
scroll to position [0, 0]
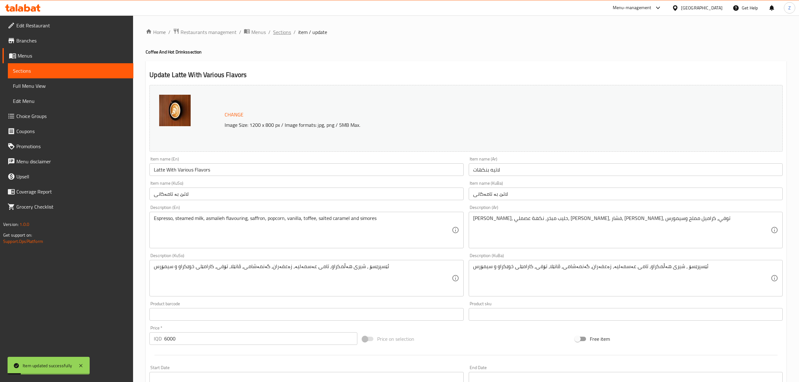
click at [287, 34] on span "Sections" at bounding box center [282, 32] width 18 height 8
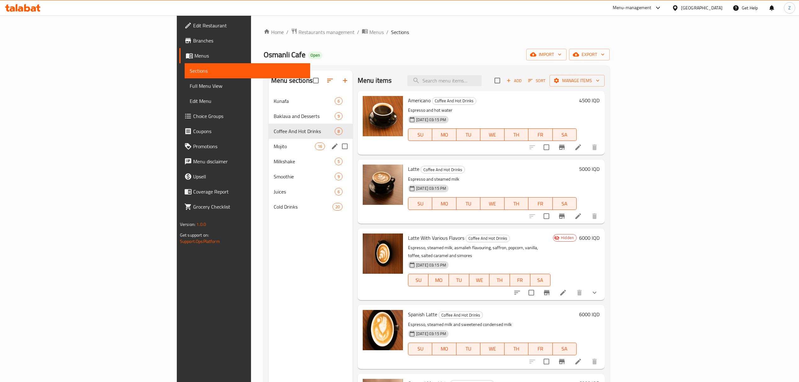
click at [274, 149] on span "Mojito" at bounding box center [294, 146] width 41 height 8
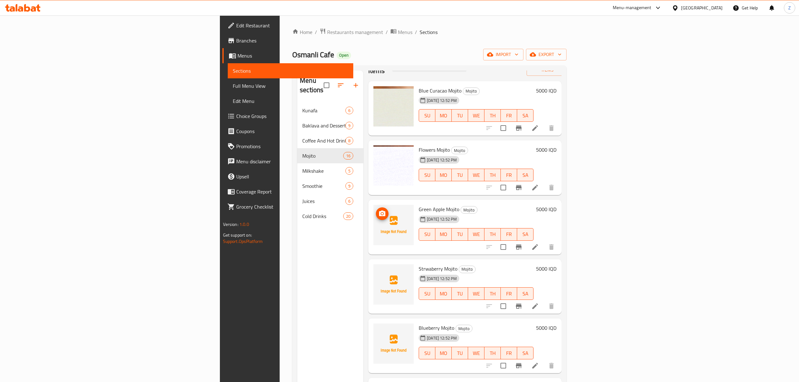
scroll to position [19, 0]
click at [390, 221] on icon at bounding box center [393, 224] width 6 height 6
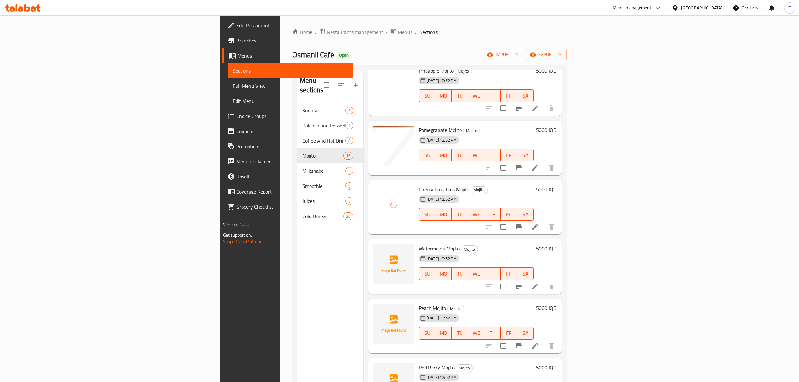
scroll to position [582, 0]
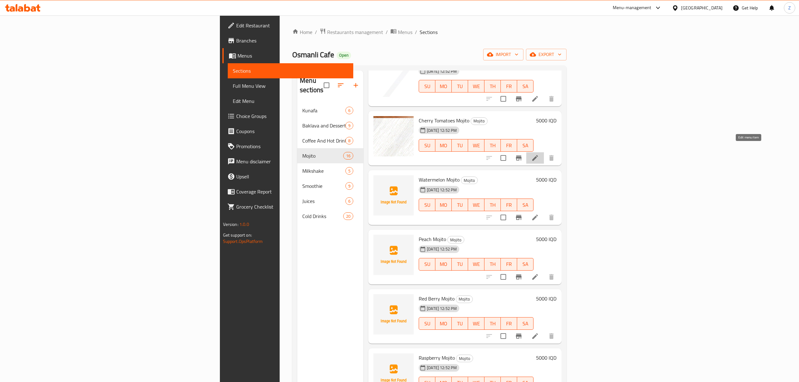
click at [539, 154] on icon at bounding box center [535, 158] width 8 height 8
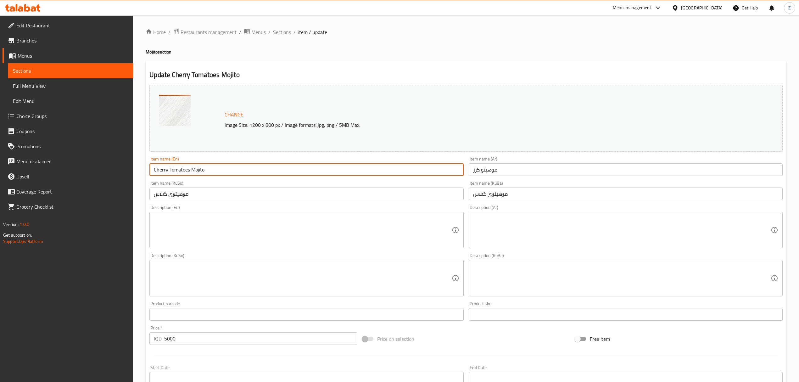
click at [180, 174] on input "Cherry Tomatoes Mojito" at bounding box center [306, 169] width 314 height 13
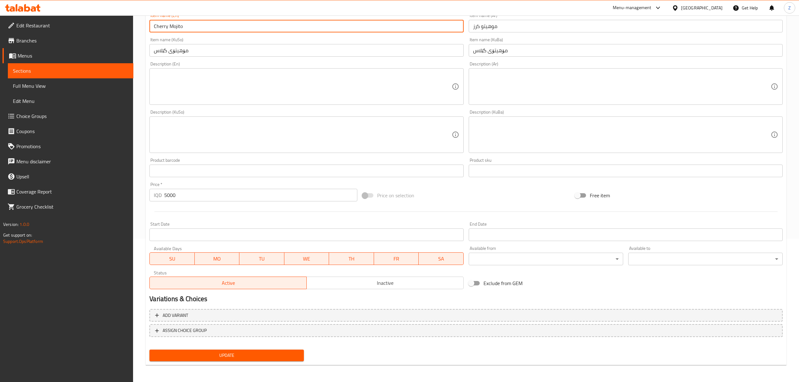
type input "Cherry Mojito"
click at [219, 350] on button "Update" at bounding box center [226, 355] width 154 height 12
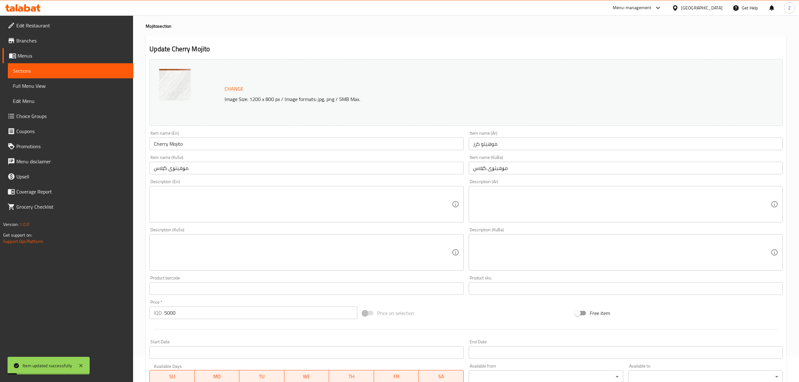
scroll to position [0, 0]
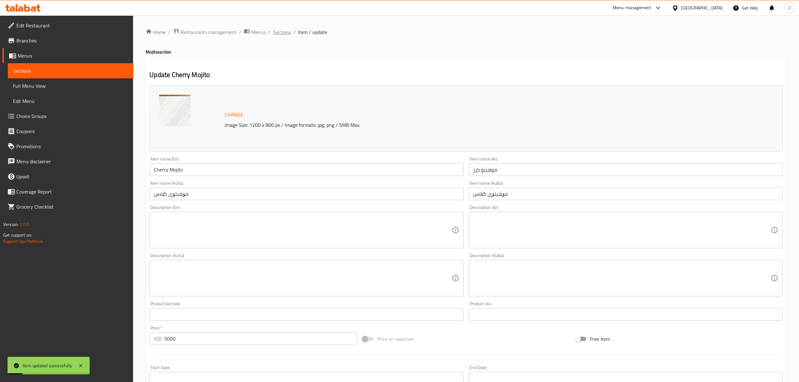
click at [279, 35] on span "Sections" at bounding box center [282, 32] width 18 height 8
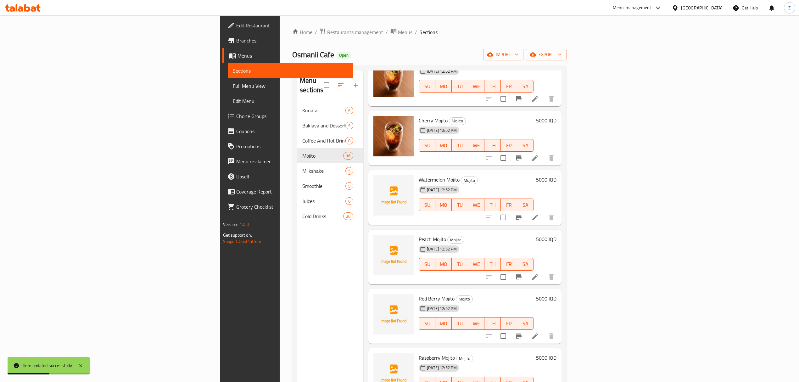
scroll to position [582, 0]
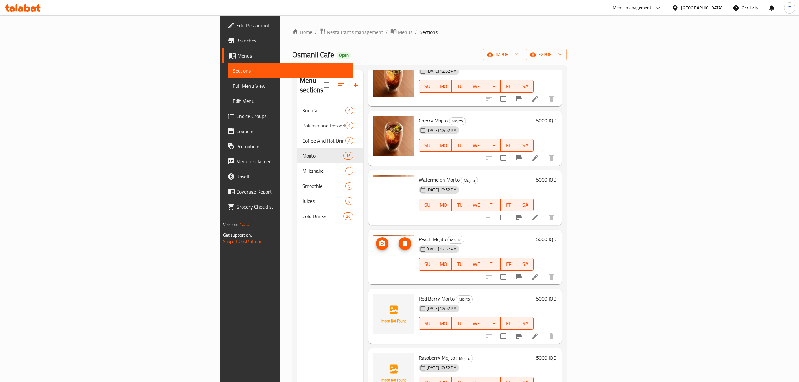
drag, startPoint x: 326, startPoint y: 246, endPoint x: 334, endPoint y: 254, distance: 11.6
click at [0, 381] on html "​ Menu-management Iraq Get Help Z Edit Restaurant Branches Menus Sections Full …" at bounding box center [399, 191] width 799 height 382
drag, startPoint x: 379, startPoint y: 294, endPoint x: 360, endPoint y: 299, distance: 20.0
click at [371, 298] on div "Red Berry Mojito Mojito 07-09-2025 12:52 PM SU MO TU WE TH FR SA 5000 IQD" at bounding box center [465, 316] width 188 height 50
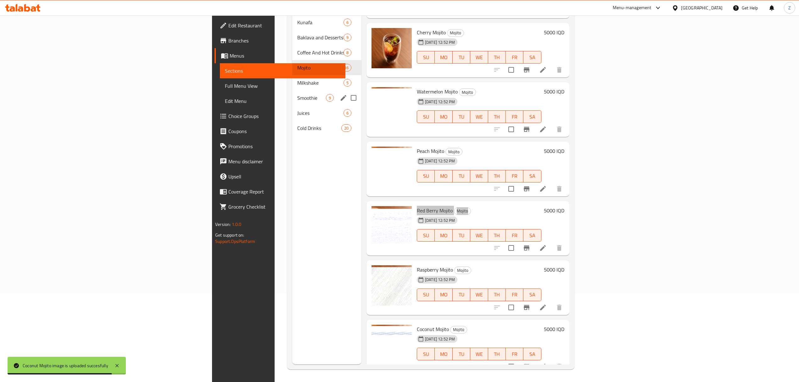
scroll to position [4, 0]
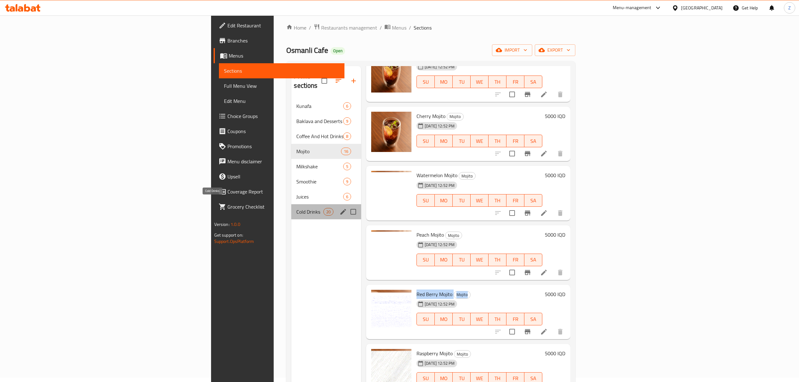
click at [296, 208] on span "Cold Drinks" at bounding box center [309, 212] width 27 height 8
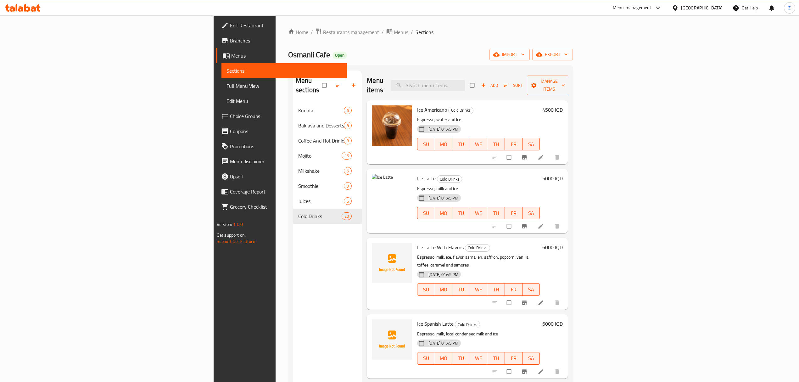
drag, startPoint x: 44, startPoint y: 255, endPoint x: 1, endPoint y: 334, distance: 90.2
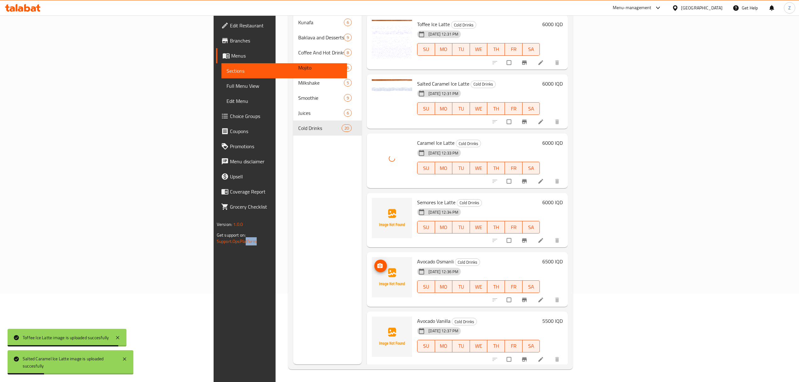
scroll to position [669, 0]
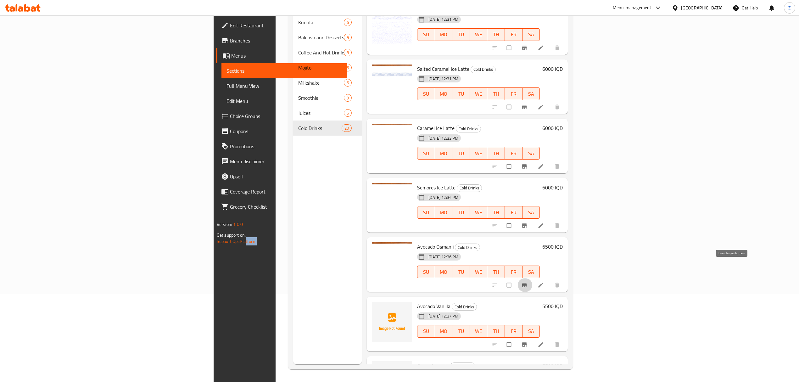
click at [527, 282] on icon "Branch-specific-item" at bounding box center [524, 285] width 6 height 6
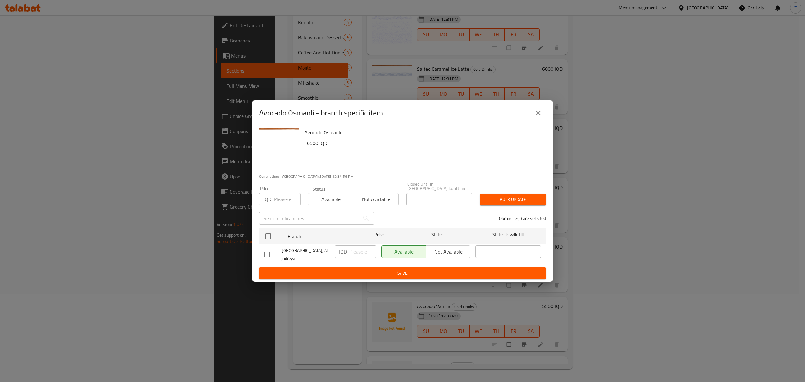
click at [466, 251] on div "Available Not available" at bounding box center [425, 251] width 89 height 13
click at [445, 252] on div "Available Not available" at bounding box center [425, 251] width 89 height 13
click at [539, 117] on icon "close" at bounding box center [538, 113] width 8 height 8
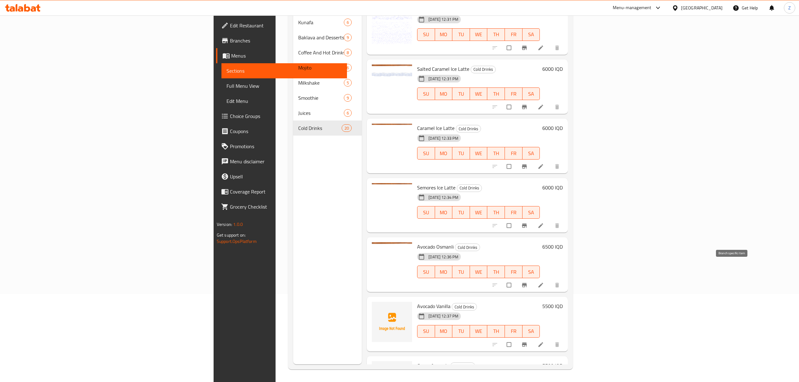
click at [527, 282] on icon "Branch-specific-item" at bounding box center [524, 285] width 6 height 6
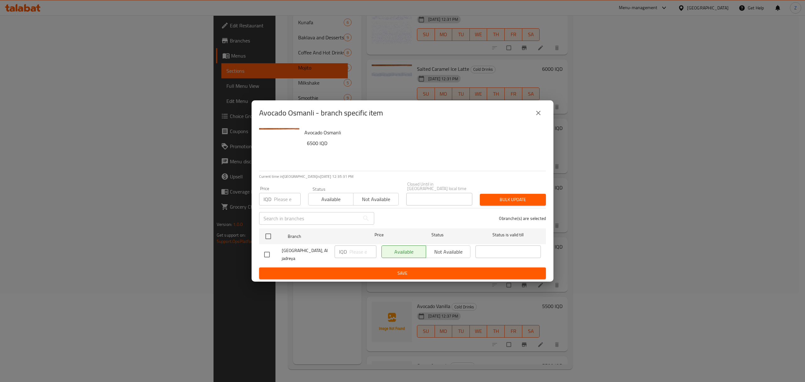
drag, startPoint x: 270, startPoint y: 235, endPoint x: 291, endPoint y: 244, distance: 22.2
click at [270, 235] on input "checkbox" at bounding box center [268, 235] width 13 height 13
checkbox input "true"
click at [442, 249] on span "Not available" at bounding box center [447, 251] width 39 height 9
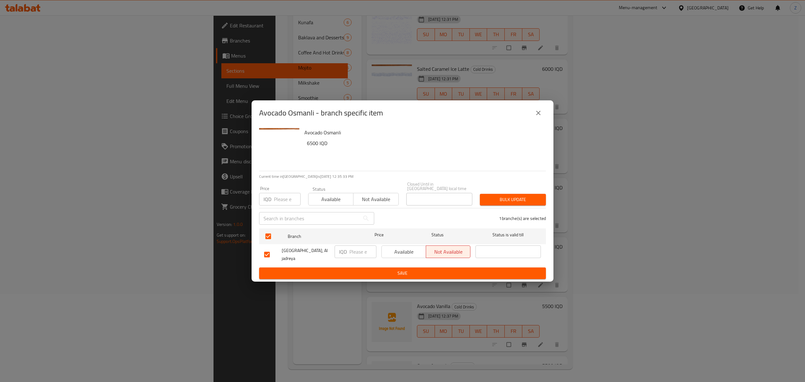
click at [446, 273] on button "Save" at bounding box center [402, 273] width 287 height 12
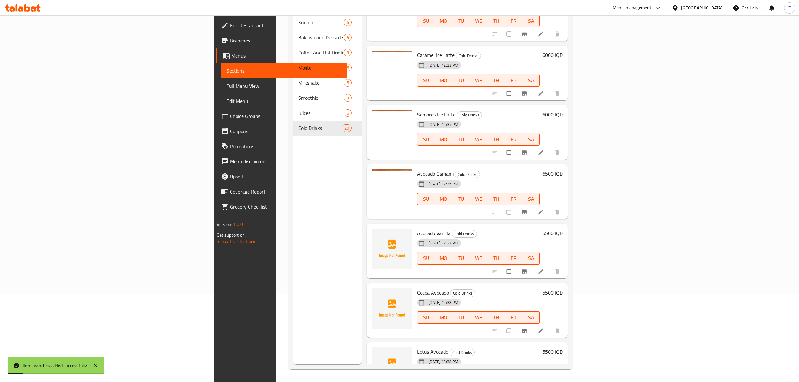
scroll to position [743, 0]
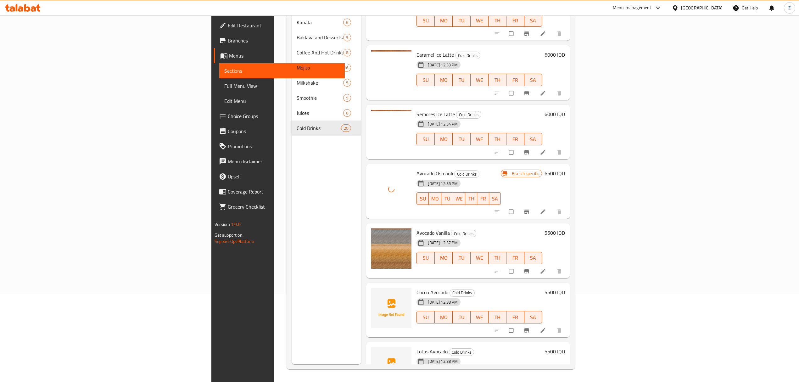
click at [529, 209] on icon "Branch-specific-item" at bounding box center [526, 211] width 5 height 4
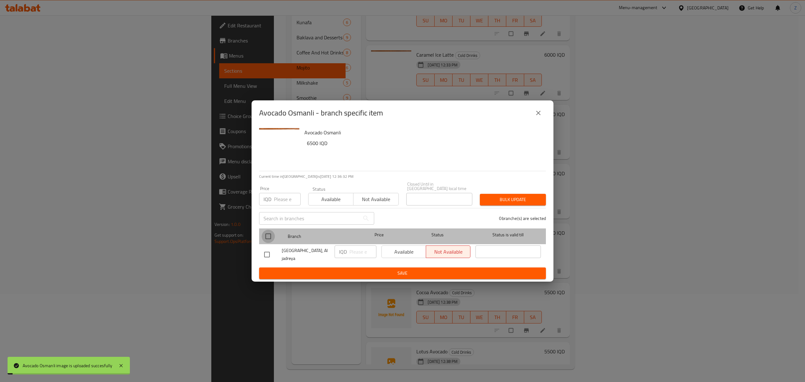
drag, startPoint x: 268, startPoint y: 234, endPoint x: 347, endPoint y: 252, distance: 81.2
click at [268, 234] on input "checkbox" at bounding box center [268, 235] width 13 height 13
checkbox input "true"
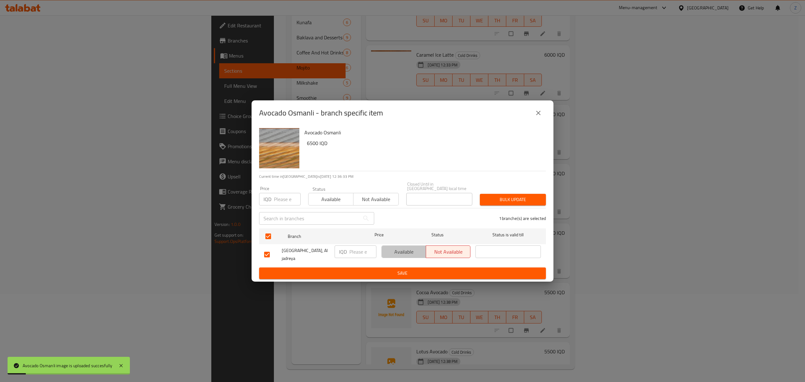
click at [401, 250] on span "Available" at bounding box center [403, 251] width 39 height 9
click at [419, 273] on button "Save" at bounding box center [402, 273] width 287 height 12
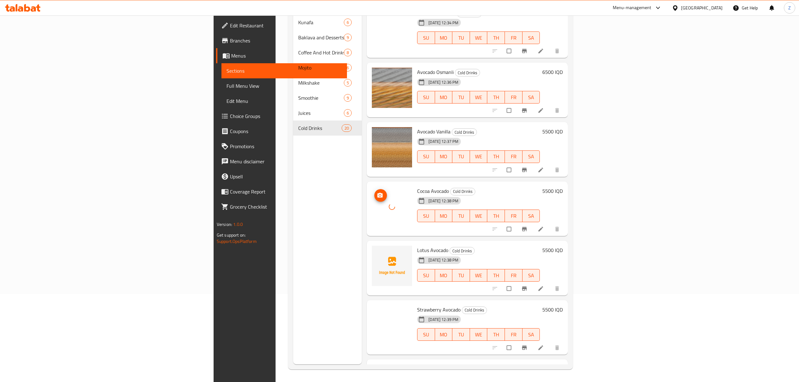
scroll to position [876, 0]
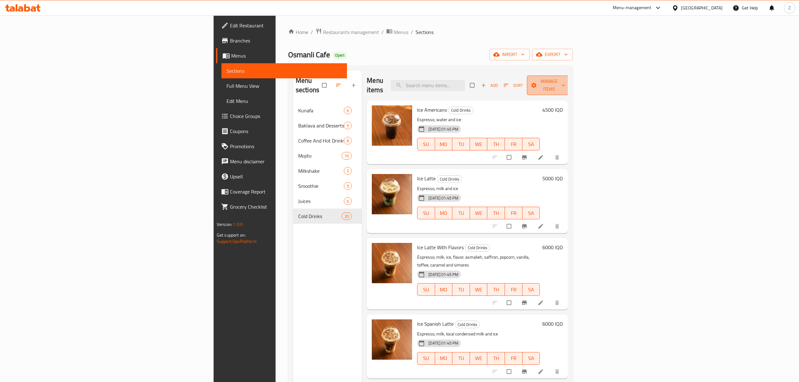
click at [566, 79] on span "Manage items" at bounding box center [549, 85] width 35 height 16
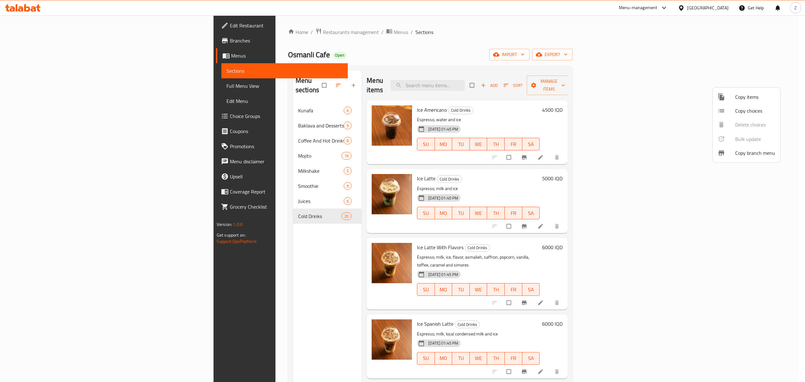
click at [660, 82] on div at bounding box center [402, 191] width 805 height 382
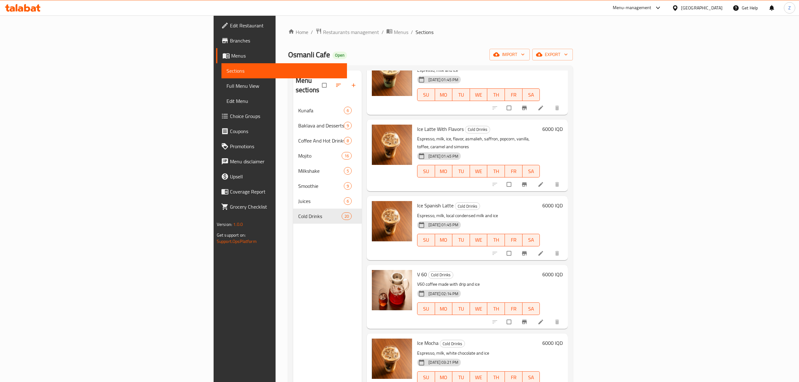
scroll to position [119, 0]
click at [516, 315] on input "checkbox" at bounding box center [509, 321] width 13 height 12
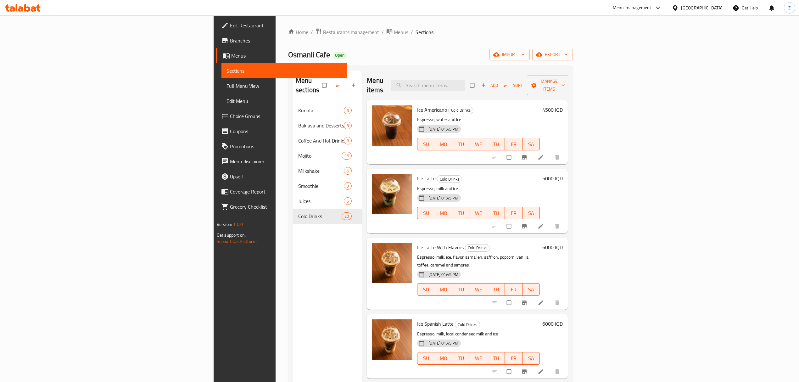
drag, startPoint x: 737, startPoint y: 86, endPoint x: 735, endPoint y: 91, distance: 5.2
click at [567, 91] on div "Menu items Add Sort Manage items" at bounding box center [467, 85] width 201 height 30
click at [566, 78] on span "Manage items" at bounding box center [549, 85] width 35 height 16
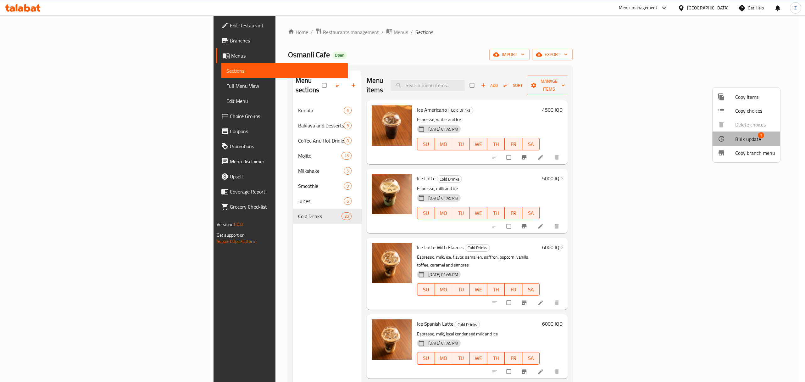
click at [766, 141] on span "Bulk update 1" at bounding box center [755, 139] width 40 height 8
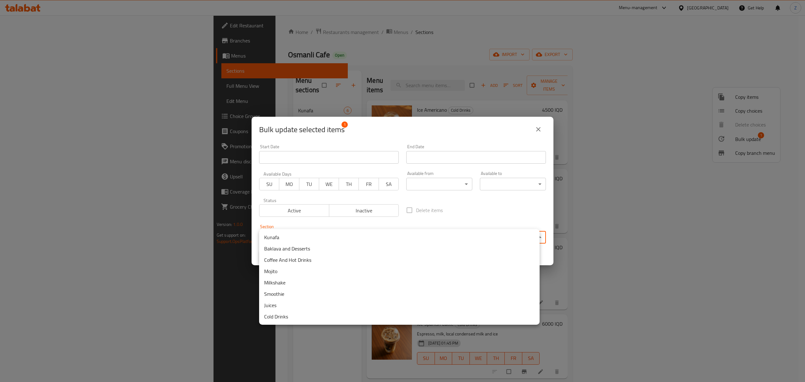
click at [296, 239] on body "​ Menu-management [GEOGRAPHIC_DATA] Get Help Z Edit Restaurant Branches Menus S…" at bounding box center [402, 198] width 805 height 366
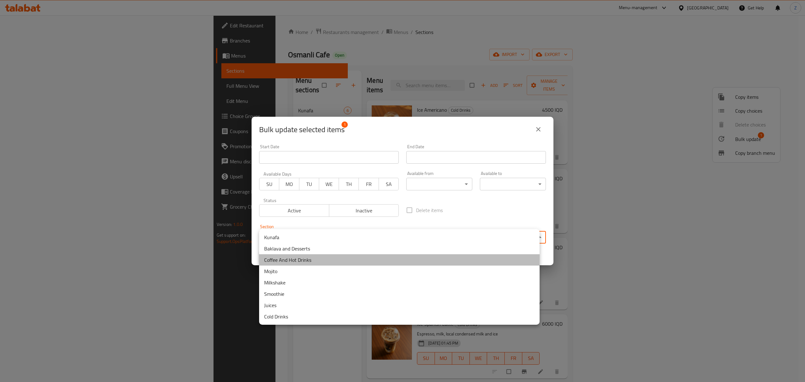
click at [285, 258] on li "Coffee And Hot Drinks" at bounding box center [399, 259] width 280 height 11
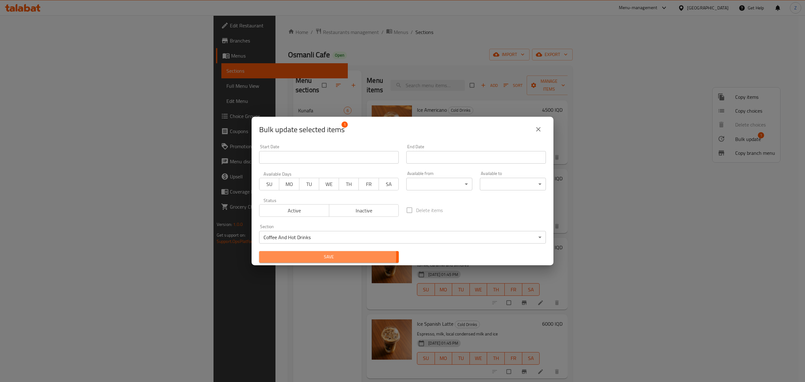
click at [319, 256] on span "Save" at bounding box center [329, 257] width 130 height 8
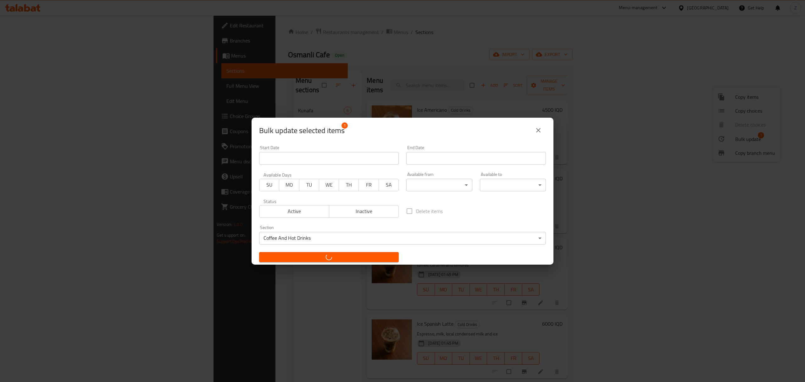
checkbox input "false"
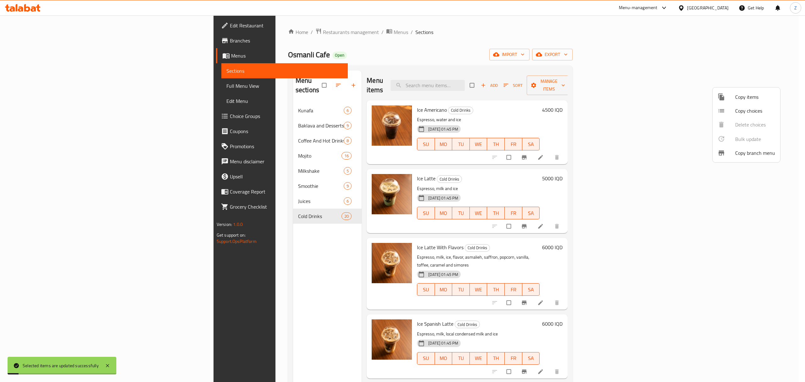
click at [205, 129] on div at bounding box center [402, 191] width 805 height 382
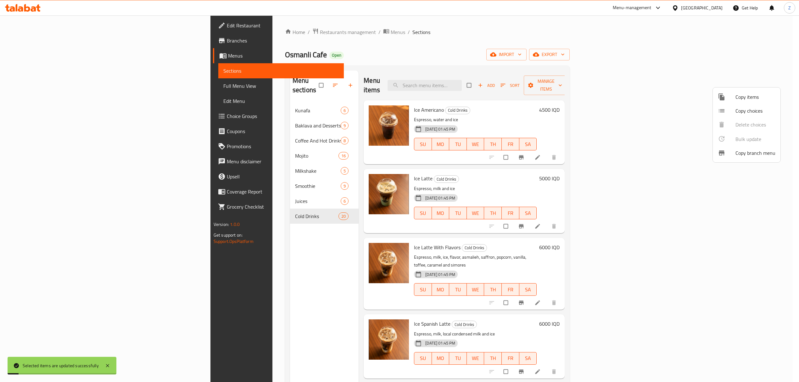
click at [295, 137] on span "Coffee And Hot Drinks" at bounding box center [318, 141] width 46 height 8
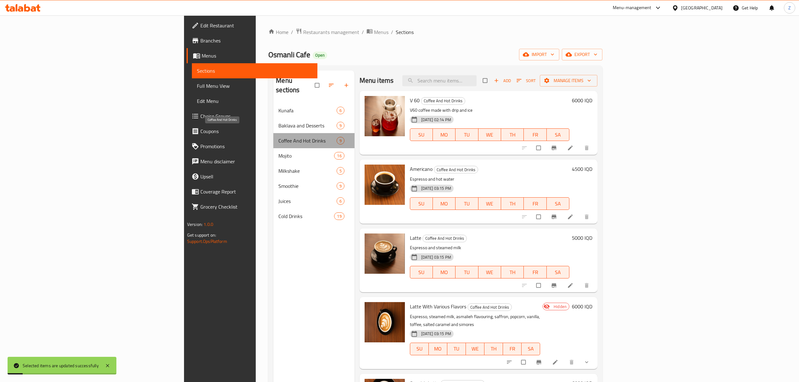
click at [278, 137] on span "Coffee And Hot Drinks" at bounding box center [307, 141] width 58 height 8
click at [329, 84] on icon "button" at bounding box center [331, 85] width 5 height 3
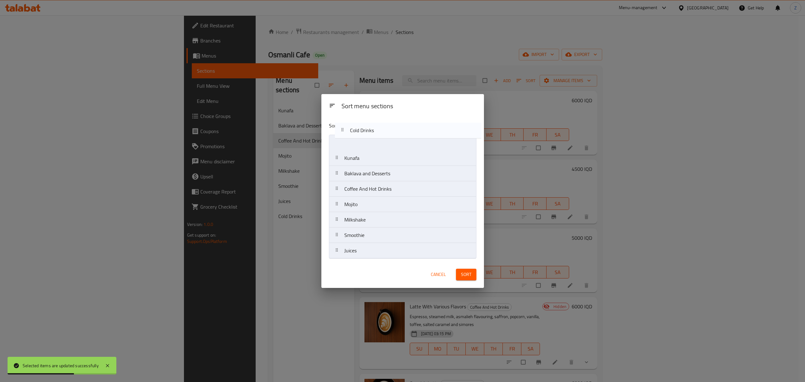
drag, startPoint x: 383, startPoint y: 258, endPoint x: 388, endPoint y: 135, distance: 123.4
click at [388, 135] on nav "[PERSON_NAME] and Desserts Coffee And Hot Drinks Mojito Milkshake Smoothie Juic…" at bounding box center [402, 197] width 147 height 124
drag, startPoint x: 370, startPoint y: 220, endPoint x: 374, endPoint y: 163, distance: 57.7
click at [374, 163] on nav "Cold Drinks Kunafa Baklava and Desserts Coffee And Hot Drinks Mojito Milkshake …" at bounding box center [402, 197] width 147 height 124
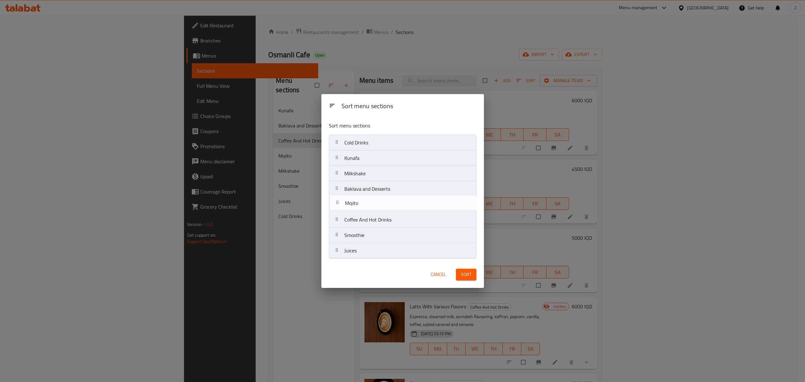
drag, startPoint x: 379, startPoint y: 222, endPoint x: 382, endPoint y: 199, distance: 23.1
click at [382, 199] on nav "Cold Drinks Kunafa Milkshake Baklava and Desserts Coffee And Hot Drinks Mojito …" at bounding box center [402, 197] width 147 height 124
drag, startPoint x: 384, startPoint y: 236, endPoint x: 388, endPoint y: 240, distance: 5.3
click at [388, 220] on nav "Cold Drinks Kunafa Milkshake Baklava and Desserts Mojito Coffee And Hot Drinks …" at bounding box center [402, 197] width 147 height 124
drag, startPoint x: 384, startPoint y: 247, endPoint x: 385, endPoint y: 231, distance: 16.4
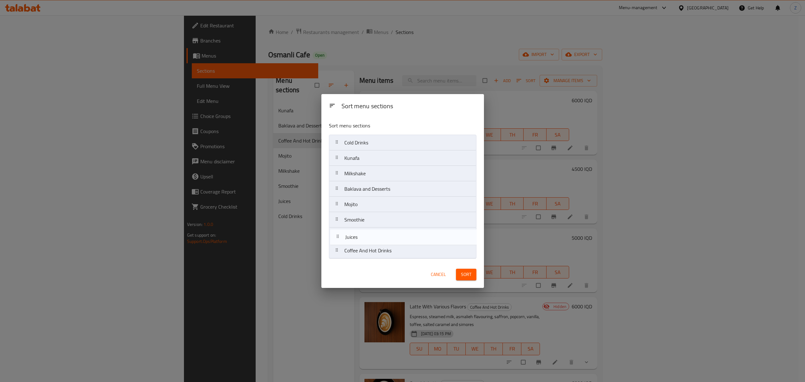
click at [385, 231] on nav "Cold Drinks Kunafa Milkshake Baklava and Desserts Mojito Smoothie Coffee And Ho…" at bounding box center [402, 197] width 147 height 124
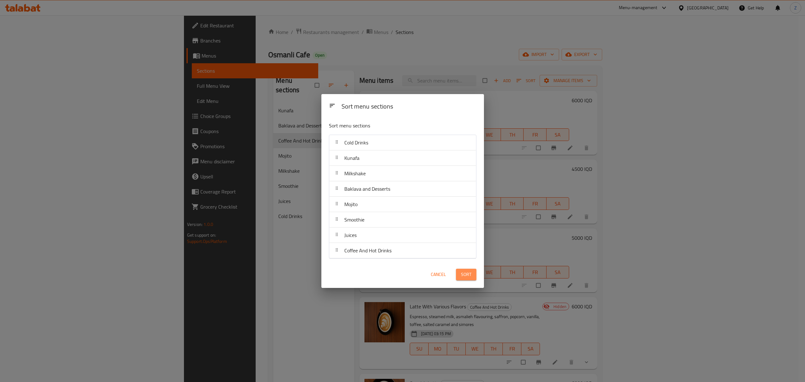
click at [460, 274] on button "Sort" at bounding box center [466, 274] width 20 height 12
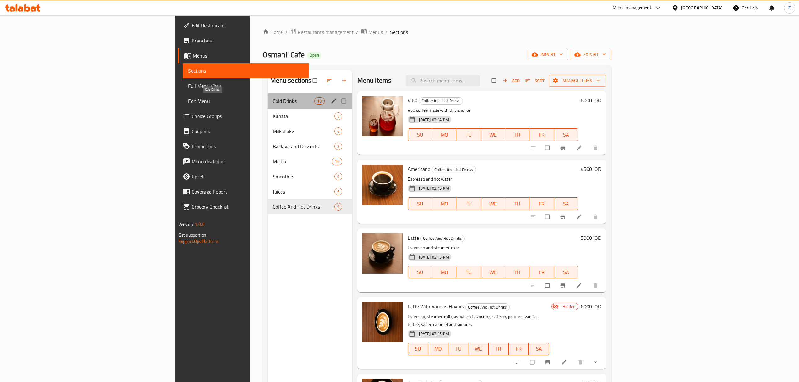
click at [273, 102] on span "Cold Drinks" at bounding box center [294, 101] width 42 height 8
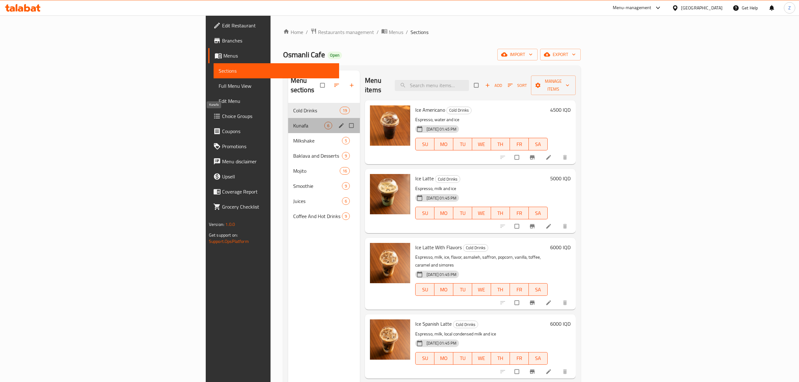
click at [293, 122] on span "Kunafa" at bounding box center [308, 126] width 31 height 8
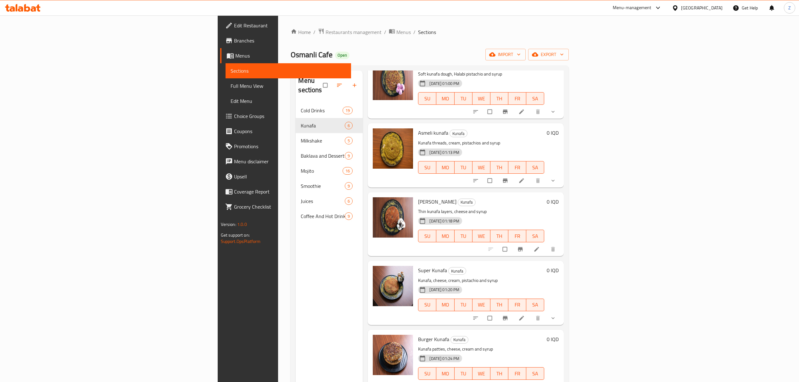
scroll to position [88, 0]
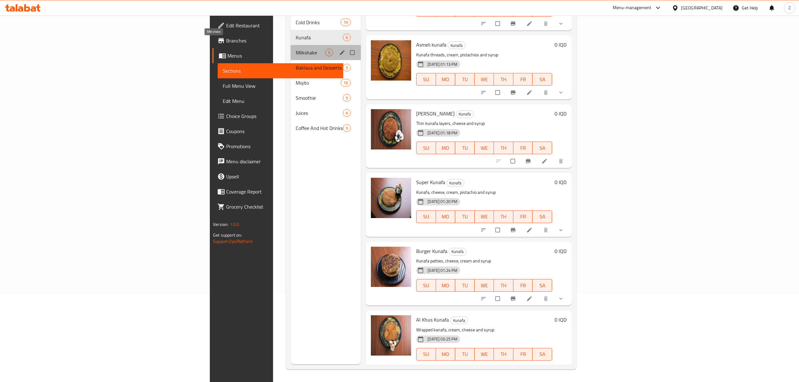
click at [296, 49] on span "Milkshake" at bounding box center [311, 53] width 30 height 8
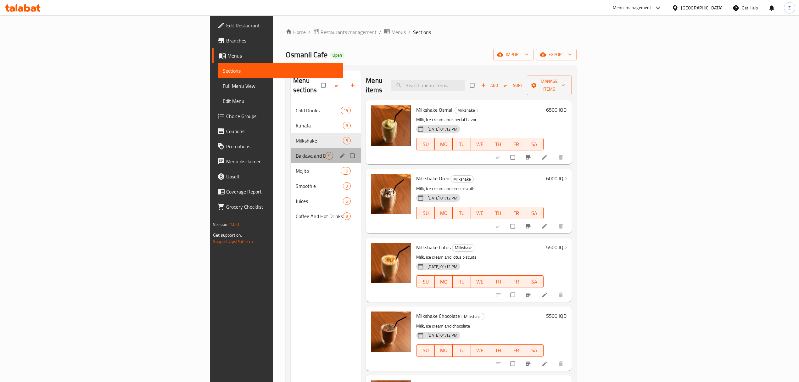
click at [290, 151] on div "Baklava and Desserts 9" at bounding box center [325, 155] width 70 height 15
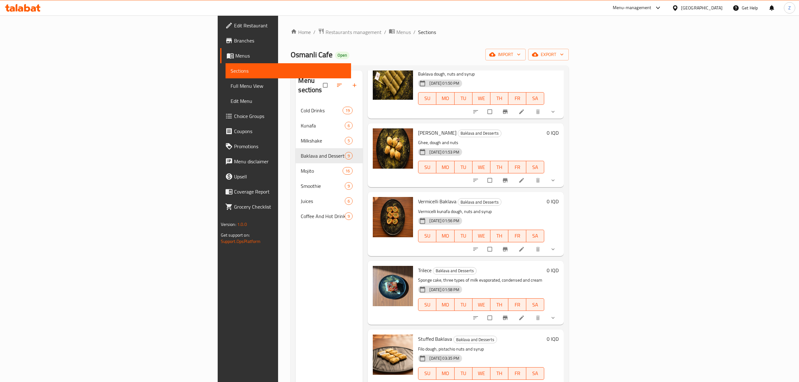
scroll to position [88, 0]
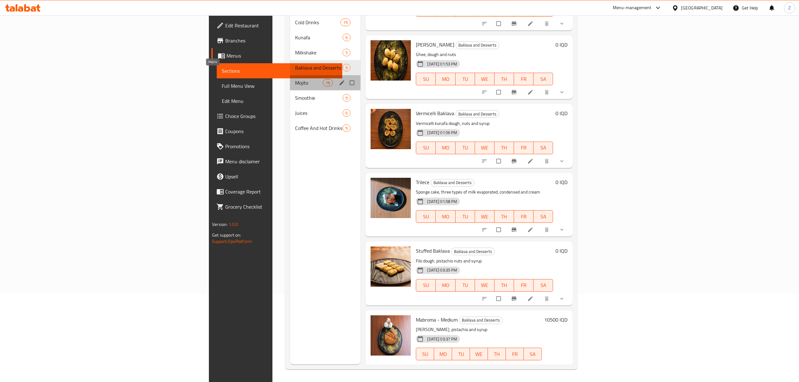
click at [295, 79] on span "Mojito" at bounding box center [309, 83] width 28 height 8
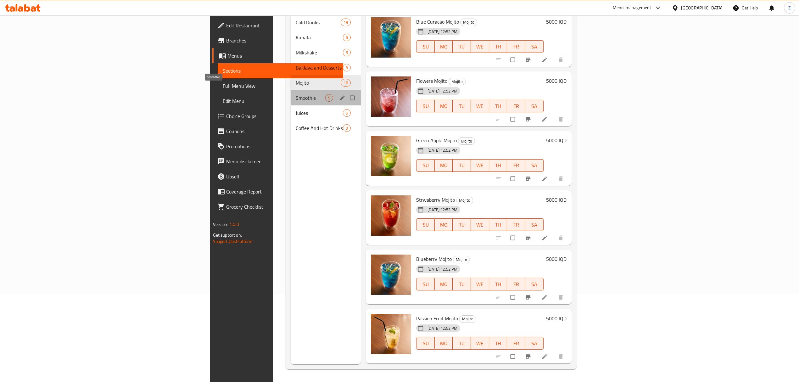
click at [296, 94] on span "Smoothie" at bounding box center [311, 98] width 30 height 8
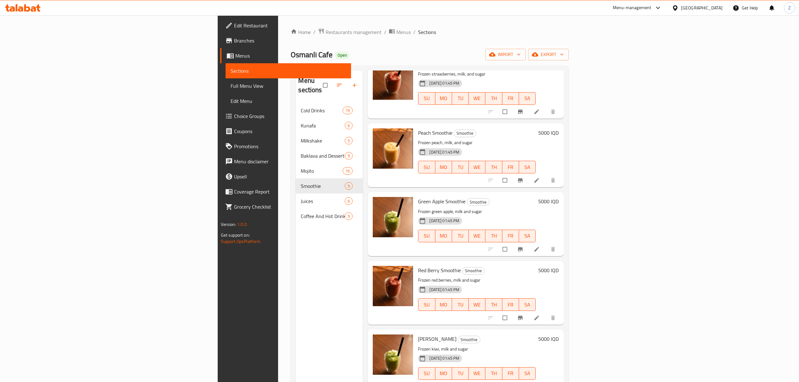
scroll to position [88, 0]
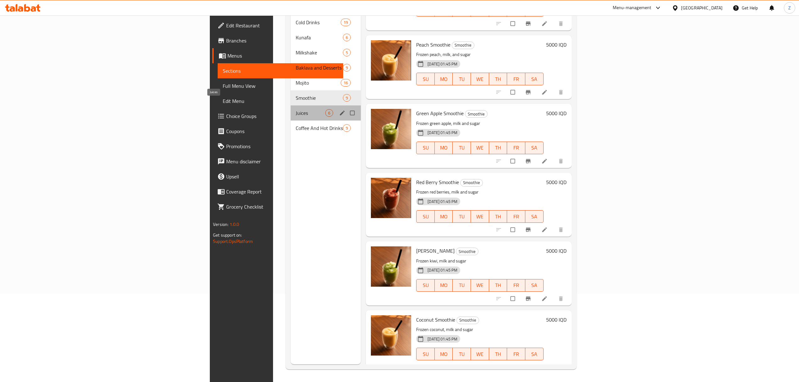
click at [296, 109] on span "Juices" at bounding box center [311, 113] width 30 height 8
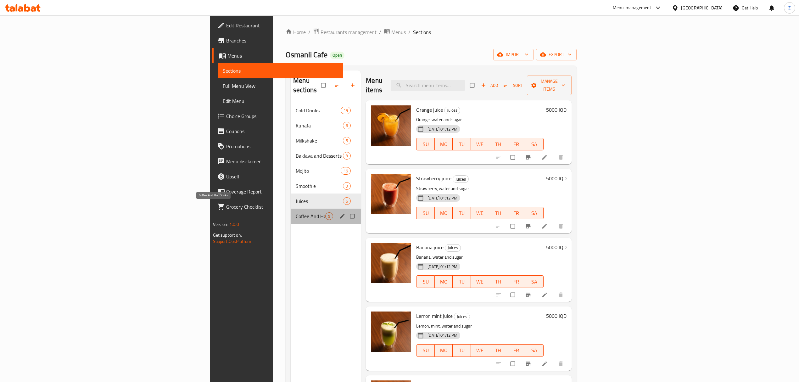
click at [296, 212] on span "Coffee And Hot Drinks" at bounding box center [311, 216] width 30 height 8
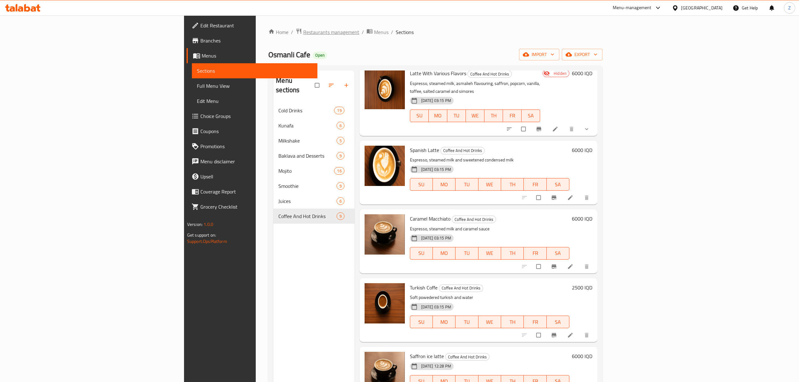
click at [303, 31] on span "Restaurants management" at bounding box center [331, 32] width 56 height 8
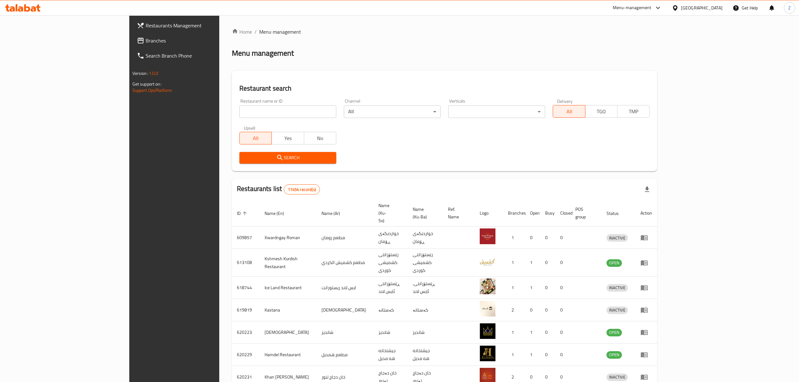
click at [232, 112] on div "Home / Menu management Menu management Restaurant search Restaurant name or ID …" at bounding box center [444, 252] width 425 height 448
click at [239, 112] on input "search" at bounding box center [287, 111] width 97 height 13
type input "ة"
click button "Search" at bounding box center [287, 158] width 97 height 12
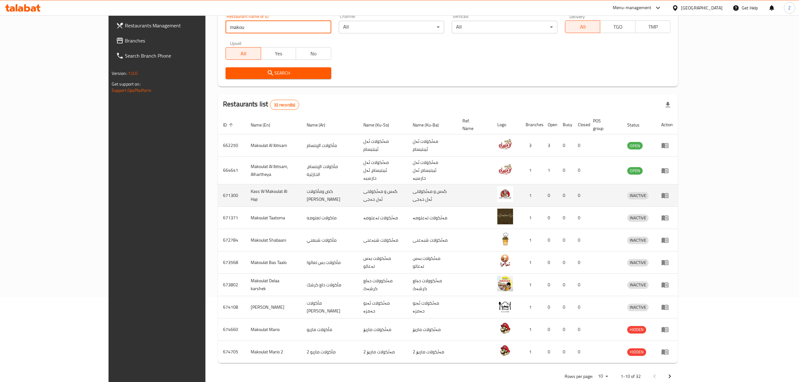
scroll to position [87, 0]
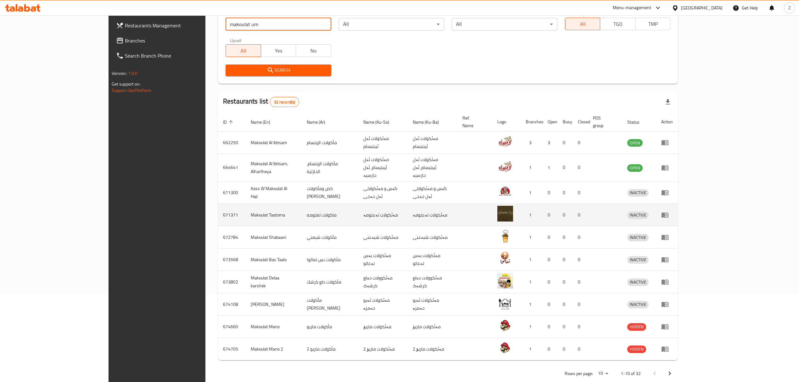
type input "makoulat um"
click button "Search" at bounding box center [278, 70] width 106 height 12
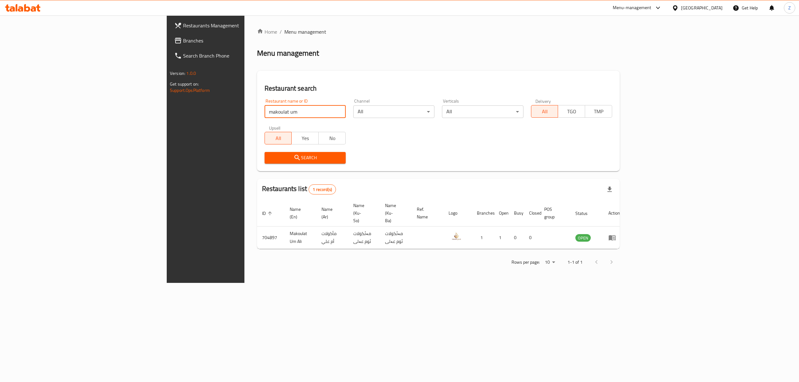
scroll to position [0, 0]
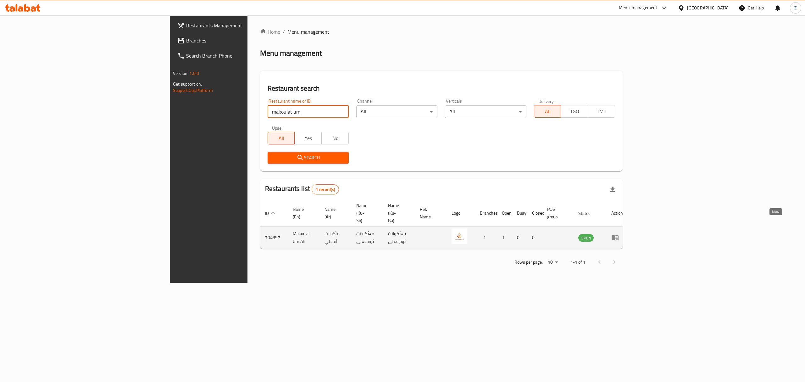
click at [619, 234] on icon "enhanced table" at bounding box center [615, 238] width 8 height 8
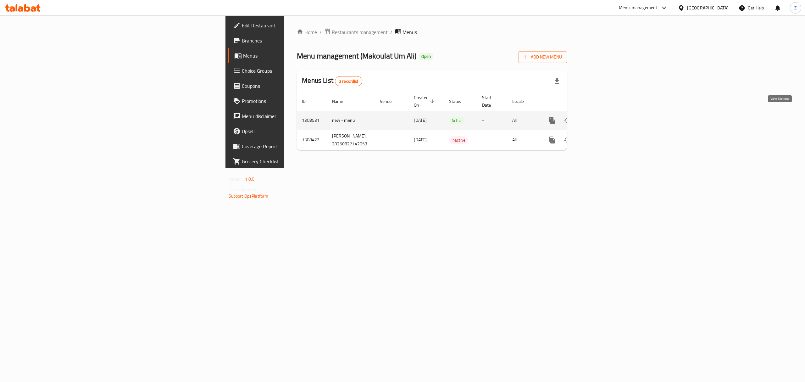
click at [605, 113] on link "enhanced table" at bounding box center [597, 120] width 15 height 15
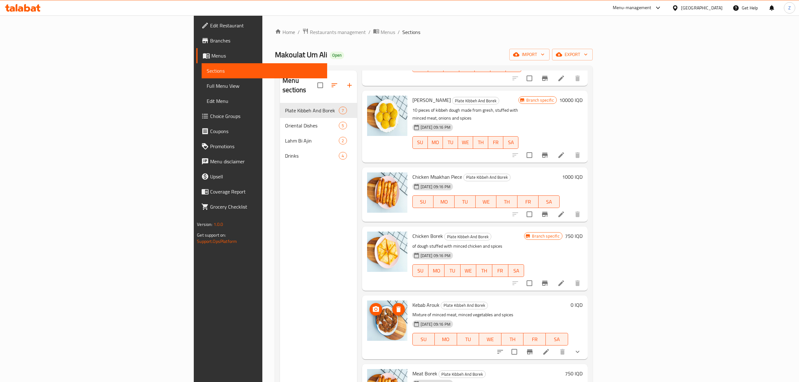
scroll to position [88, 0]
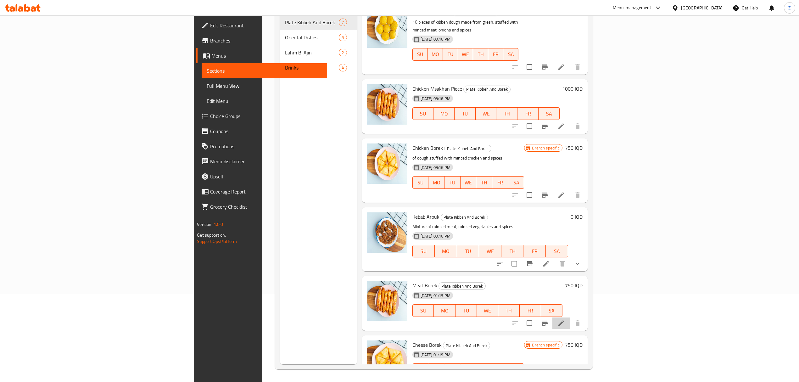
click at [570, 317] on li at bounding box center [561, 322] width 18 height 11
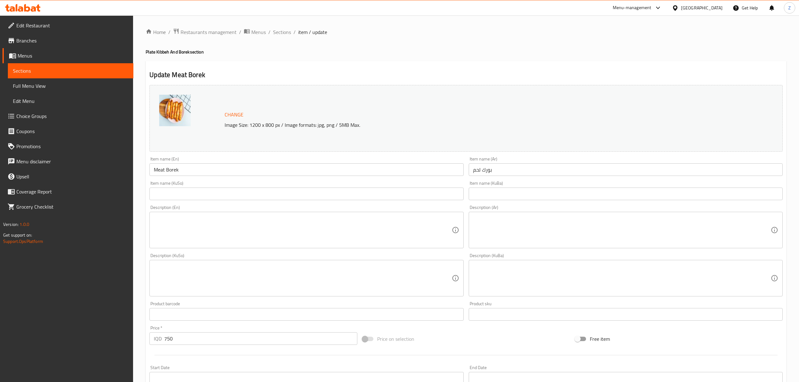
click at [487, 170] on input "بورك لحم" at bounding box center [625, 169] width 314 height 13
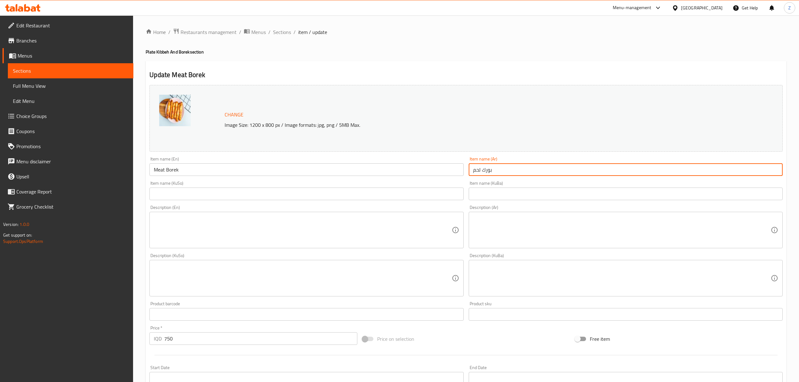
click at [487, 170] on input "بورك لحم" at bounding box center [625, 169] width 314 height 13
type input "م"
type input "مسخن دجاج"
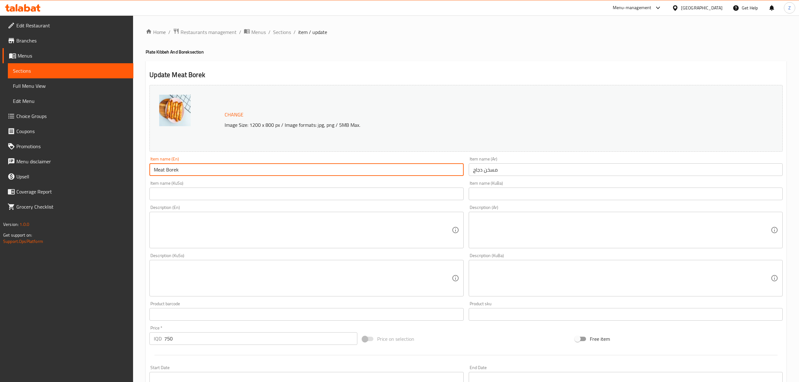
click at [170, 171] on input "Meat Borek" at bounding box center [306, 169] width 314 height 13
type input "chicken msakhan"
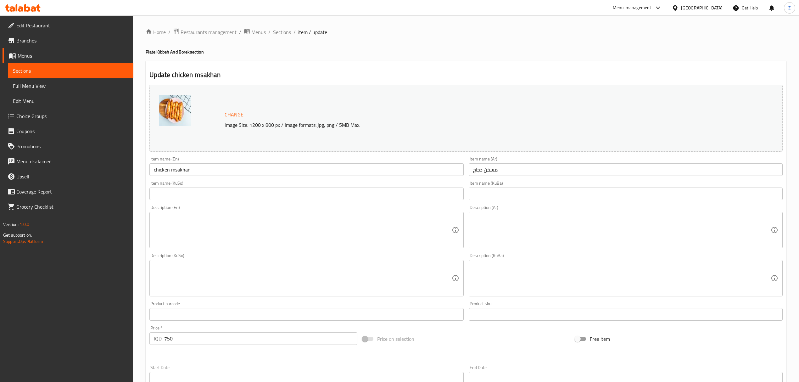
click at [315, 58] on div "Home / Restaurants management / Menus / Sections / item / update Plate Kibbeh A…" at bounding box center [466, 270] width 640 height 485
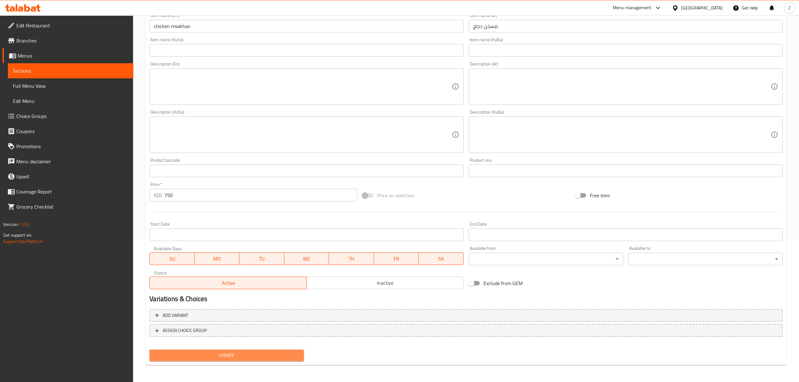
click at [202, 356] on span "Update" at bounding box center [226, 355] width 144 height 8
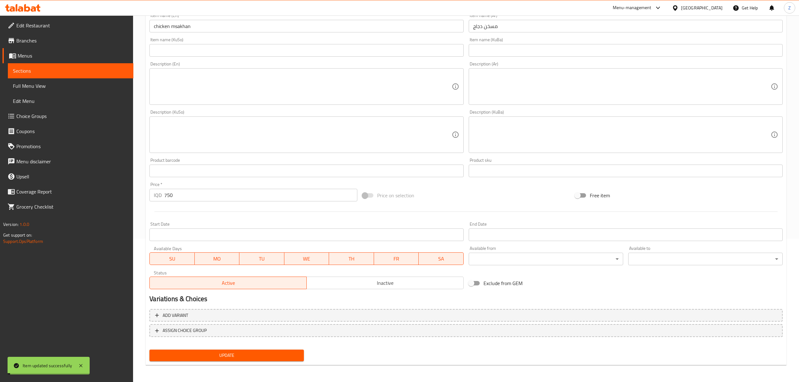
scroll to position [0, 0]
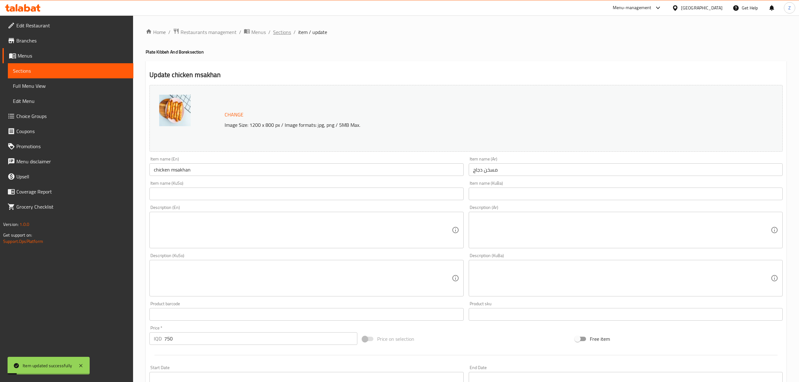
click at [278, 33] on span "Sections" at bounding box center [282, 32] width 18 height 8
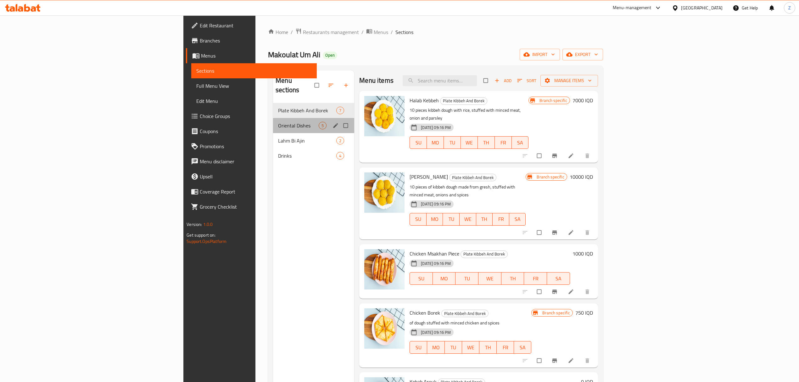
click at [273, 123] on div "Oriental Dishes 5" at bounding box center [313, 125] width 81 height 15
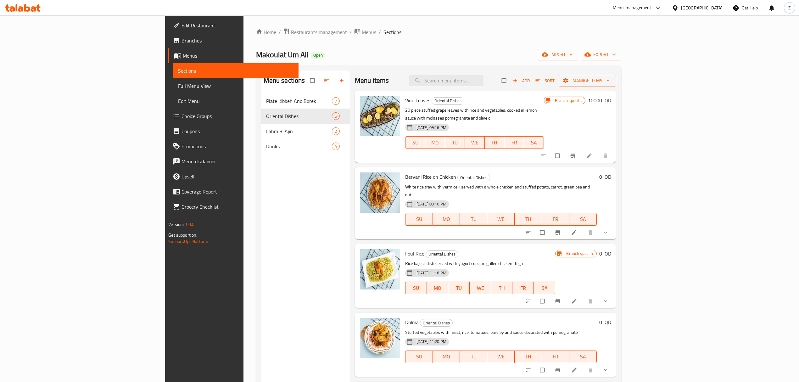
scroll to position [88, 0]
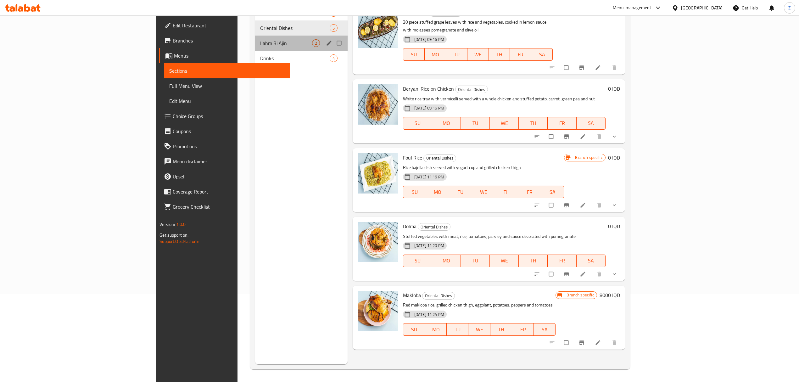
click at [255, 49] on div "Lahm Bi Ajin 2" at bounding box center [301, 43] width 92 height 15
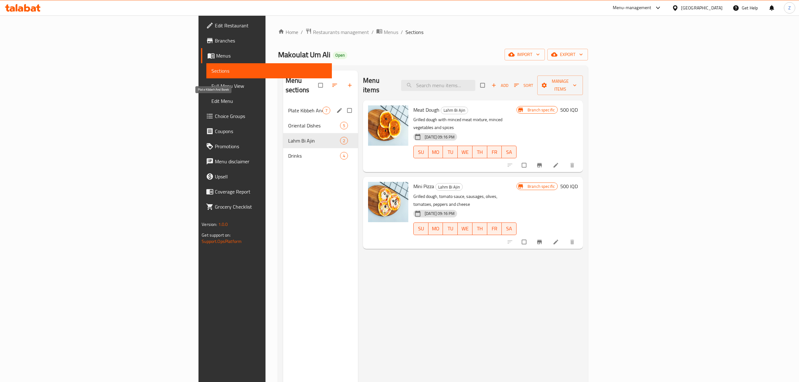
click at [288, 107] on span "Plate Kibbeh And Borek" at bounding box center [305, 111] width 34 height 8
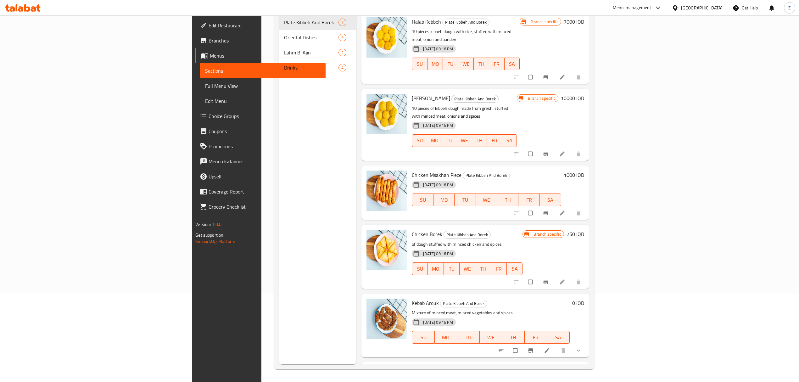
scroll to position [86, 0]
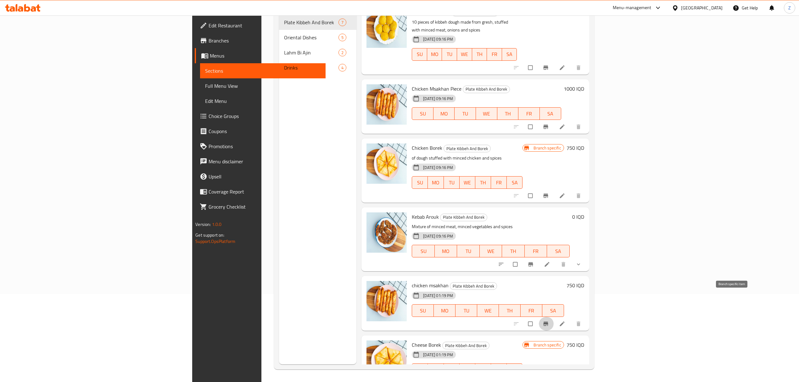
click at [548, 321] on icon "Branch-specific-item" at bounding box center [545, 323] width 5 height 4
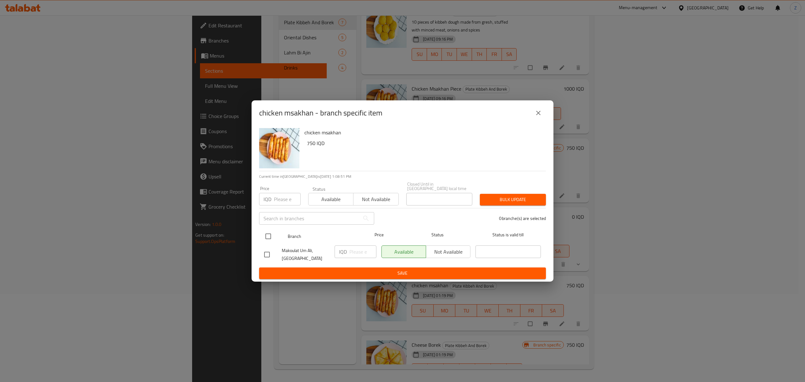
click at [266, 229] on input "checkbox" at bounding box center [268, 235] width 13 height 13
checkbox input "true"
click at [432, 247] on span "Not available" at bounding box center [447, 251] width 39 height 9
click at [443, 275] on button "Save" at bounding box center [402, 273] width 287 height 12
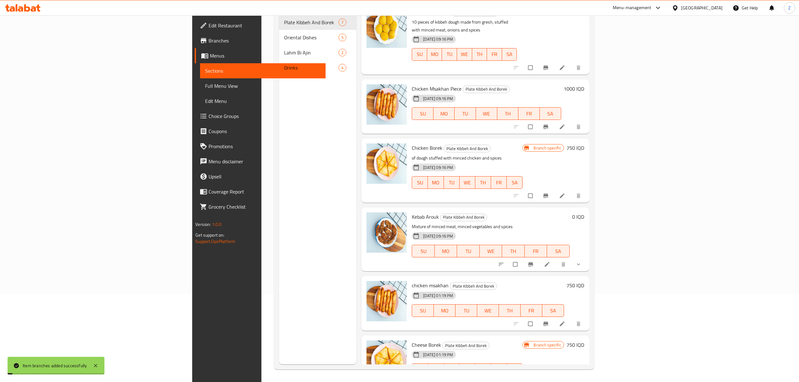
click at [279, 286] on div "Menu sections Plate Kibbeh And Borek 7 Oriental Dishes 5 Lahm Bi Ajin 2 Drinks 4" at bounding box center [317, 173] width 77 height 382
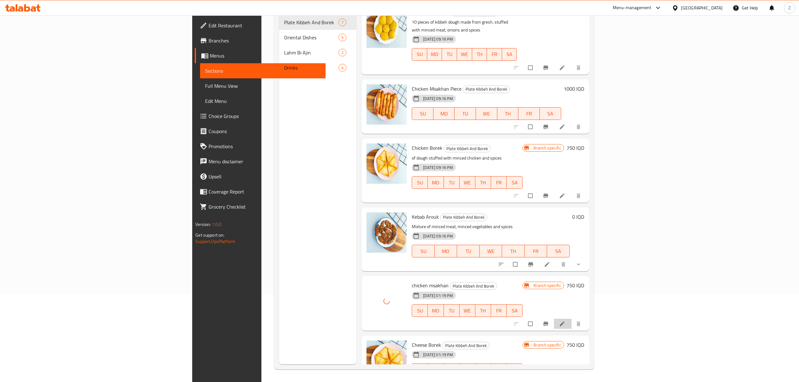
click at [571, 318] on li at bounding box center [563, 323] width 18 height 10
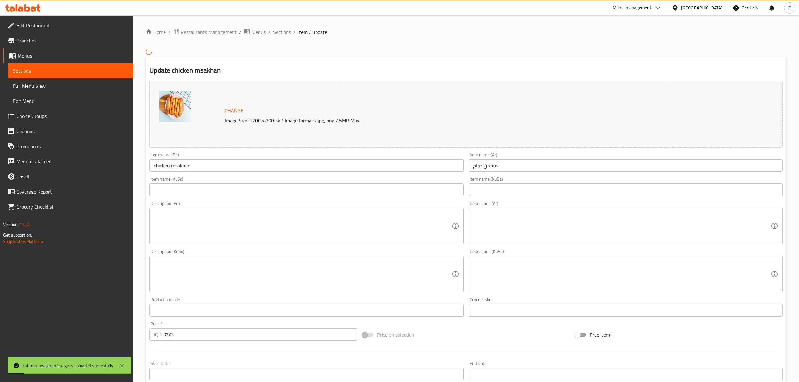
click at [493, 165] on div "Home / Restaurants management / Menus / Sections / item / update Update chicken…" at bounding box center [466, 268] width 640 height 481
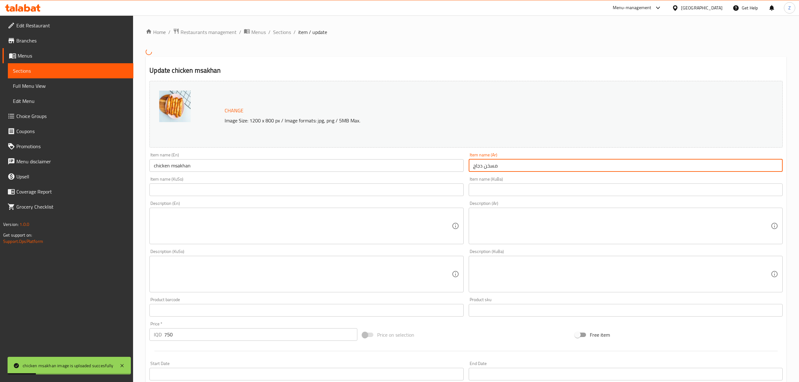
click at [493, 165] on input "مسخن دجاج" at bounding box center [625, 165] width 314 height 13
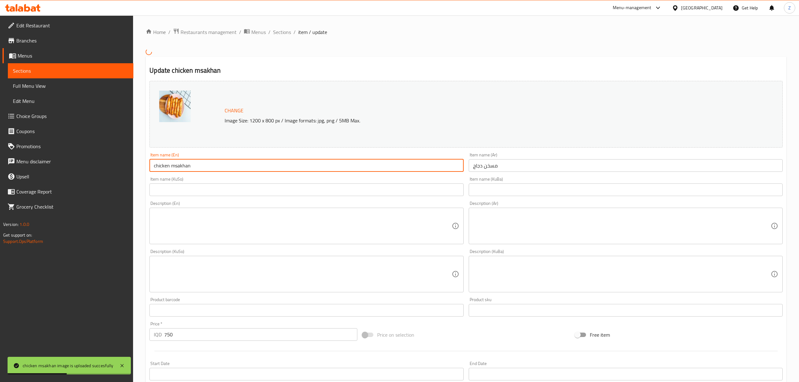
click at [160, 169] on input "chicken msakhan" at bounding box center [306, 165] width 314 height 13
type input "ة"
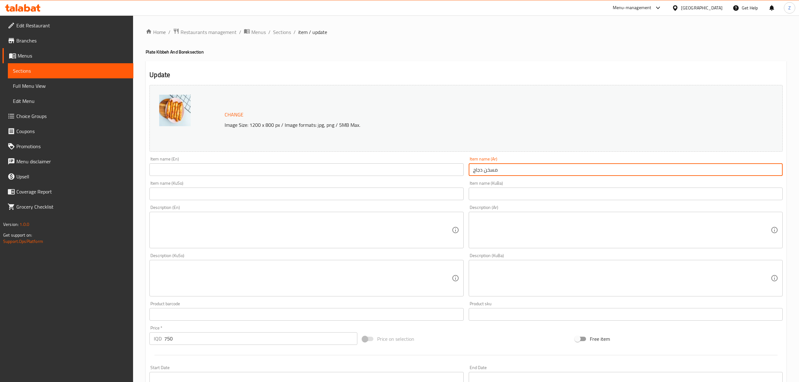
click at [479, 170] on input "مسخن دجاج" at bounding box center [625, 169] width 314 height 13
type input "بورك لحم"
click at [265, 170] on input "text" at bounding box center [306, 169] width 314 height 13
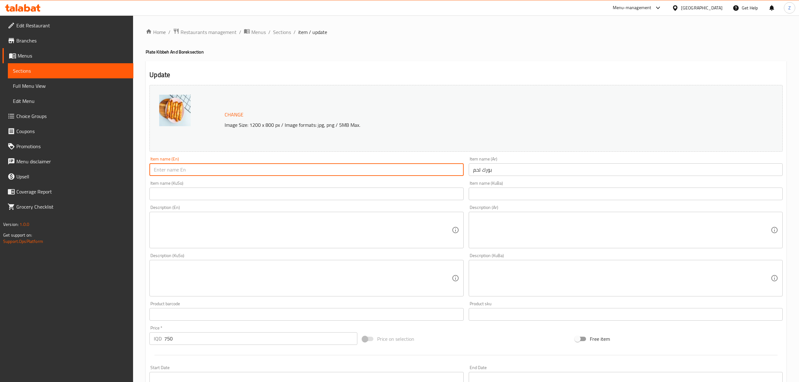
type input "N"
type input "Meat Borek"
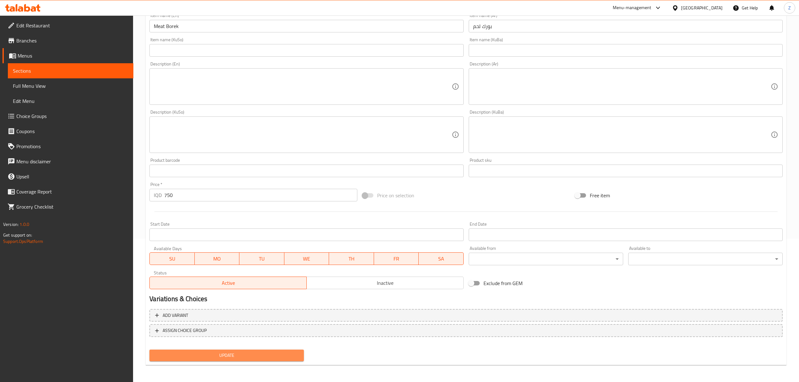
click at [252, 352] on span "Update" at bounding box center [226, 355] width 144 height 8
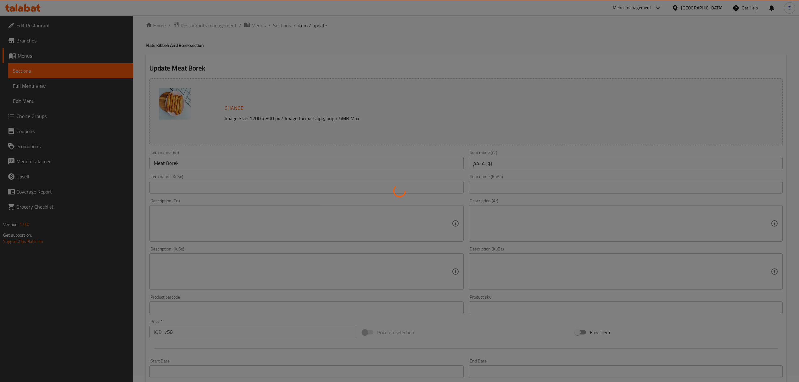
scroll to position [0, 0]
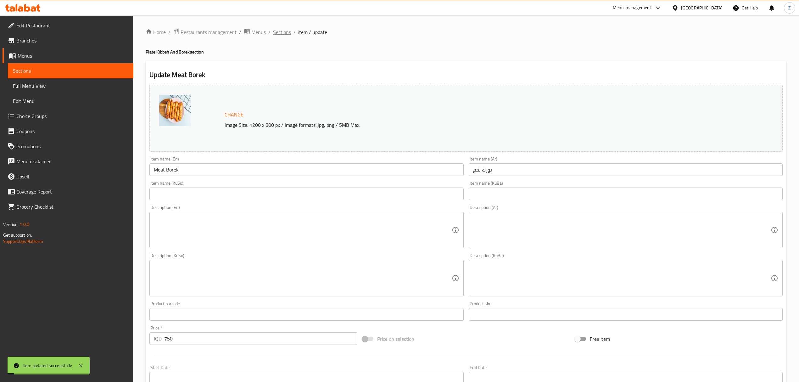
click at [279, 31] on span "Sections" at bounding box center [282, 32] width 18 height 8
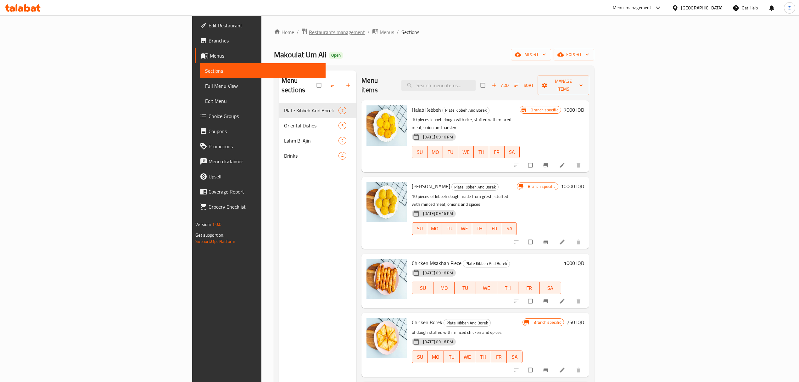
click at [309, 28] on span "Restaurants management" at bounding box center [337, 32] width 56 height 8
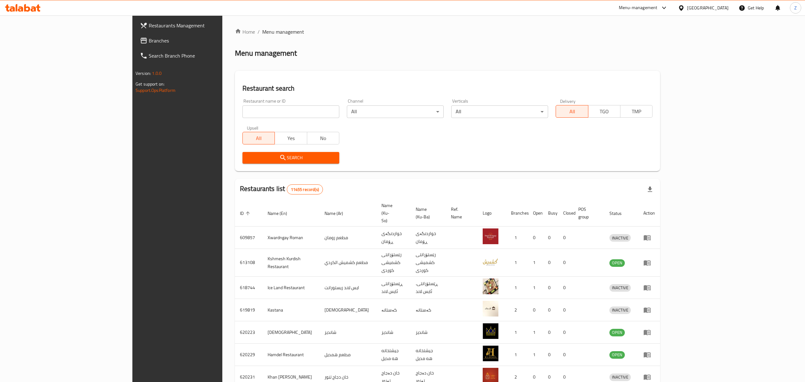
click at [197, 111] on div at bounding box center [402, 191] width 805 height 382
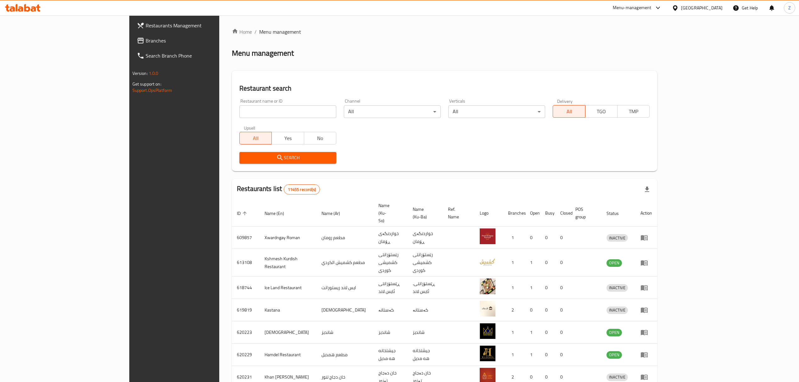
click at [239, 111] on input "search" at bounding box center [287, 111] width 97 height 13
type input "ؤ"
type input "كاندي ش"
click button "Search" at bounding box center [287, 158] width 97 height 12
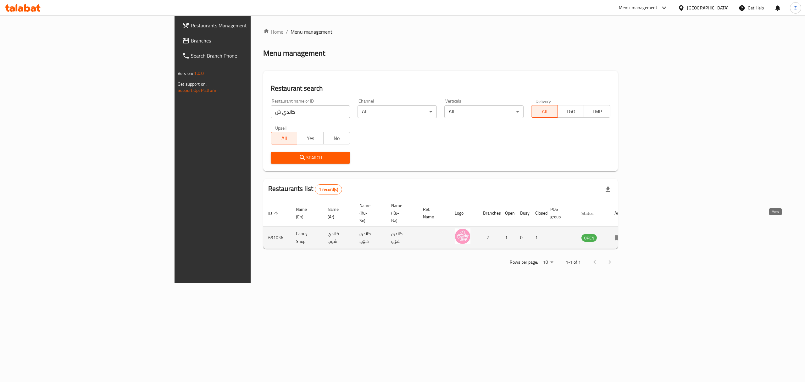
click at [622, 234] on icon "enhanced table" at bounding box center [618, 238] width 8 height 8
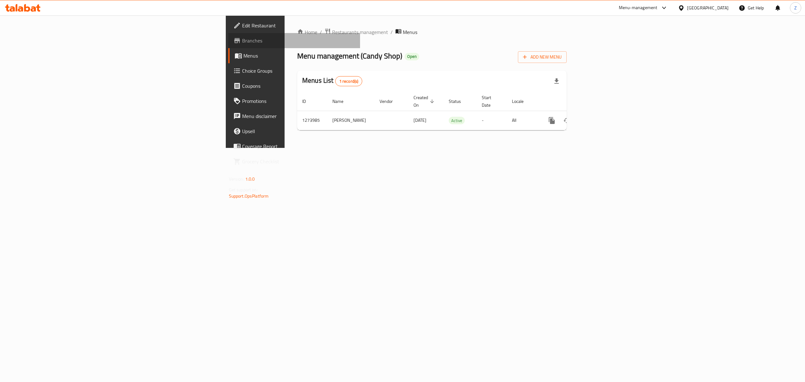
click at [242, 43] on span "Branches" at bounding box center [298, 41] width 113 height 8
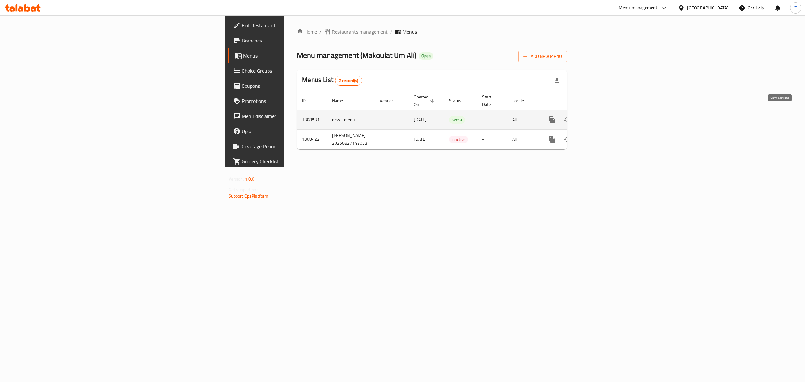
click at [601, 116] on icon "enhanced table" at bounding box center [598, 120] width 8 height 8
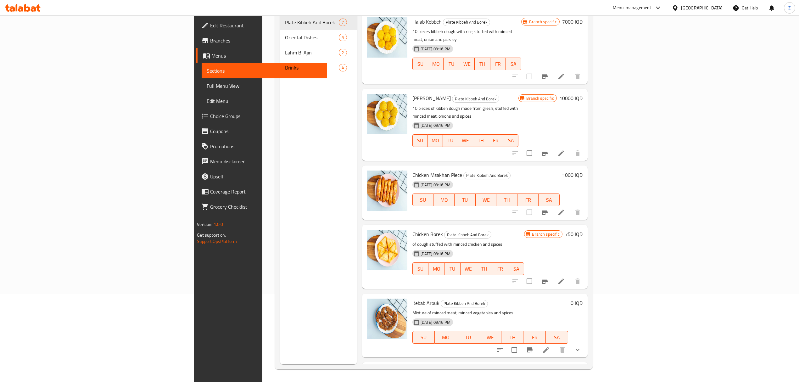
scroll to position [86, 0]
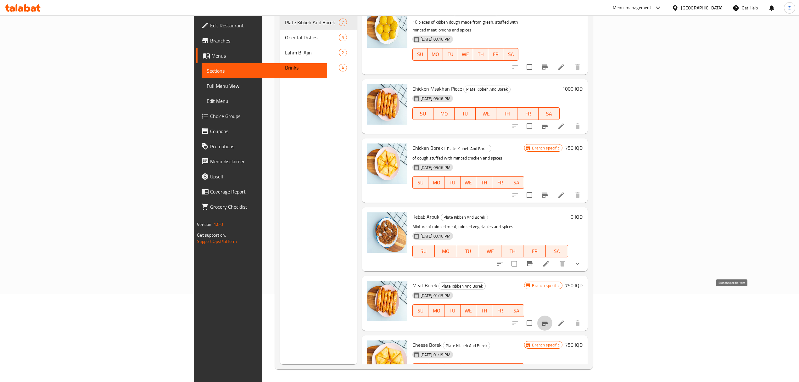
click at [548, 319] on icon "Branch-specific-item" at bounding box center [545, 323] width 8 height 8
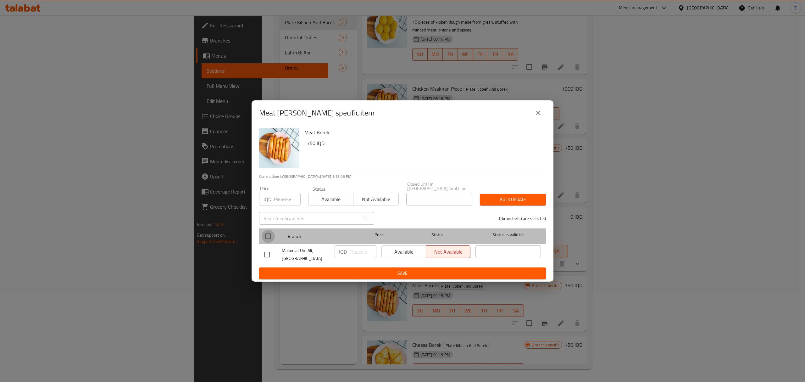
click at [271, 230] on input "checkbox" at bounding box center [268, 235] width 13 height 13
checkbox input "true"
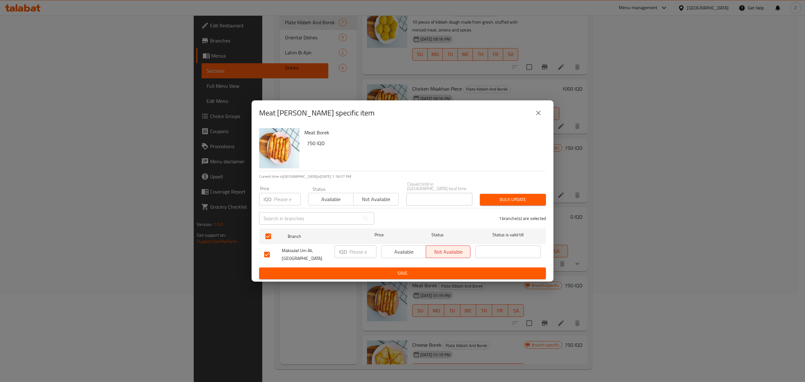
click at [413, 249] on span "Available" at bounding box center [403, 251] width 39 height 9
click at [424, 277] on div "Meat Borek 750 IQD Current time in Iraq is 08 Sep 2025 1:18:07 PM Price IQD Pri…" at bounding box center [403, 203] width 302 height 156
click at [424, 274] on span "Save" at bounding box center [402, 273] width 277 height 8
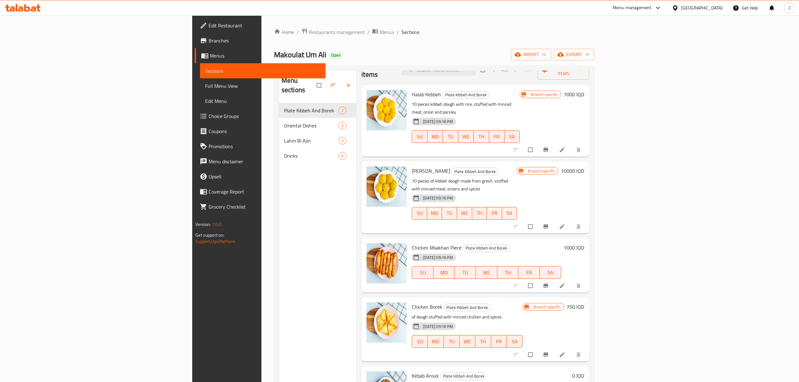
scroll to position [16, 0]
click at [566, 282] on link at bounding box center [563, 285] width 8 height 6
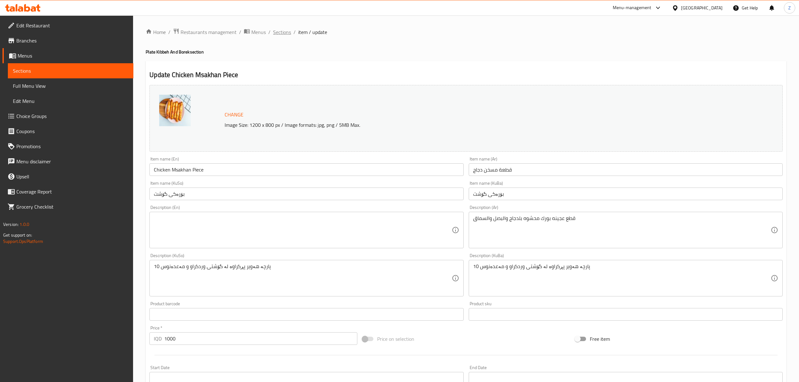
click at [280, 33] on span "Sections" at bounding box center [282, 32] width 18 height 8
